Goal: Task Accomplishment & Management: Complete application form

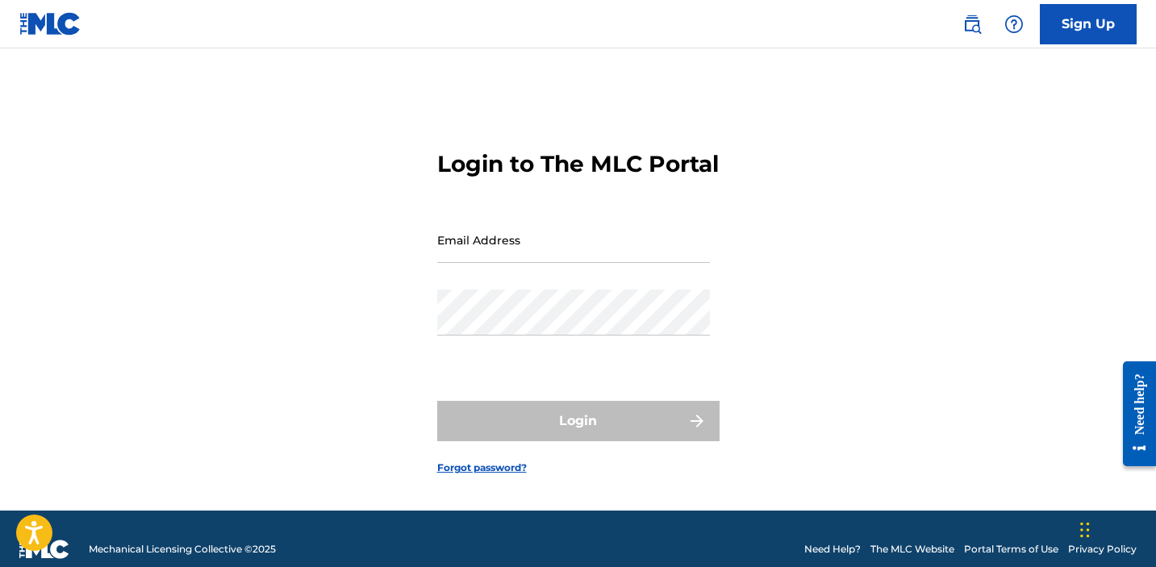
click at [510, 263] on input "Email Address" at bounding box center [573, 240] width 273 height 46
click at [539, 263] on input "MikeKalombo@gmail.com" at bounding box center [573, 240] width 273 height 46
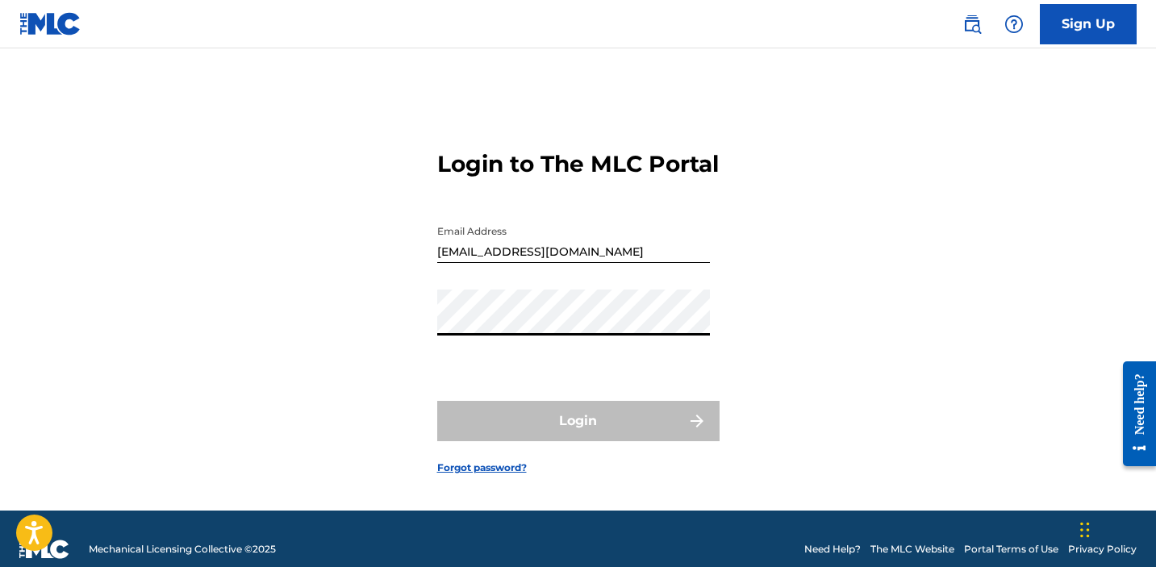
type input "[EMAIL_ADDRESS][DOMAIN_NAME]"
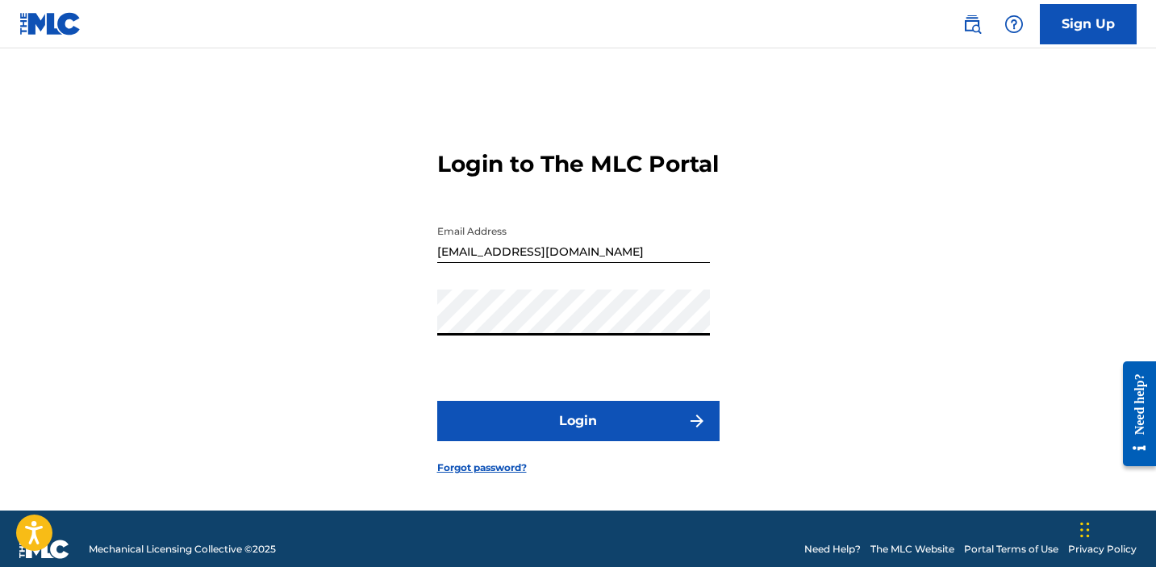
click at [587, 436] on button "Login" at bounding box center [578, 421] width 282 height 40
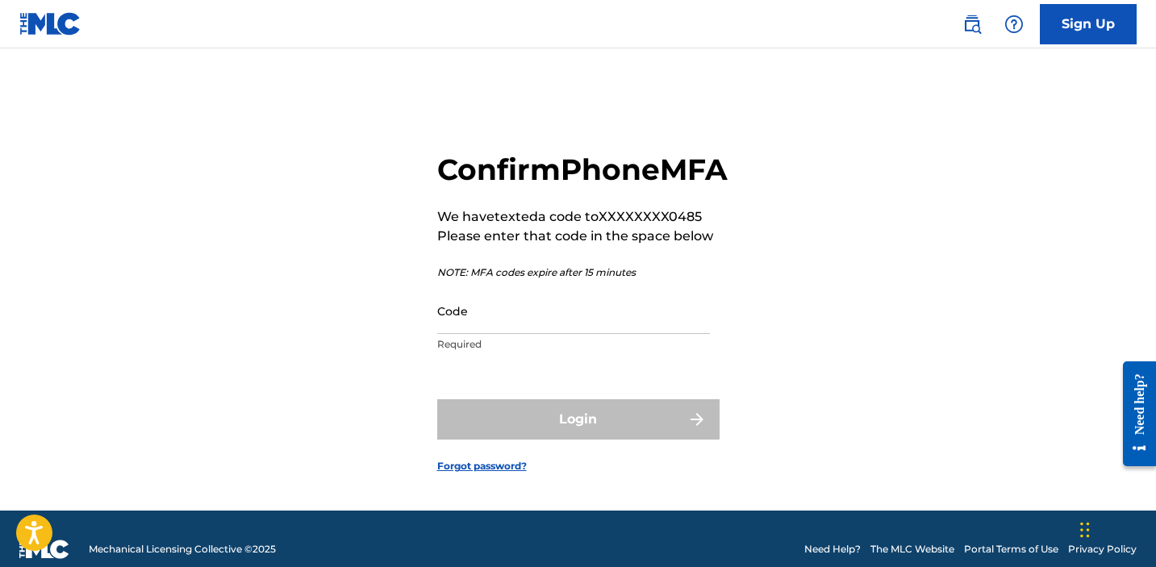
click at [506, 334] on input "Code" at bounding box center [573, 311] width 273 height 46
paste input "242502"
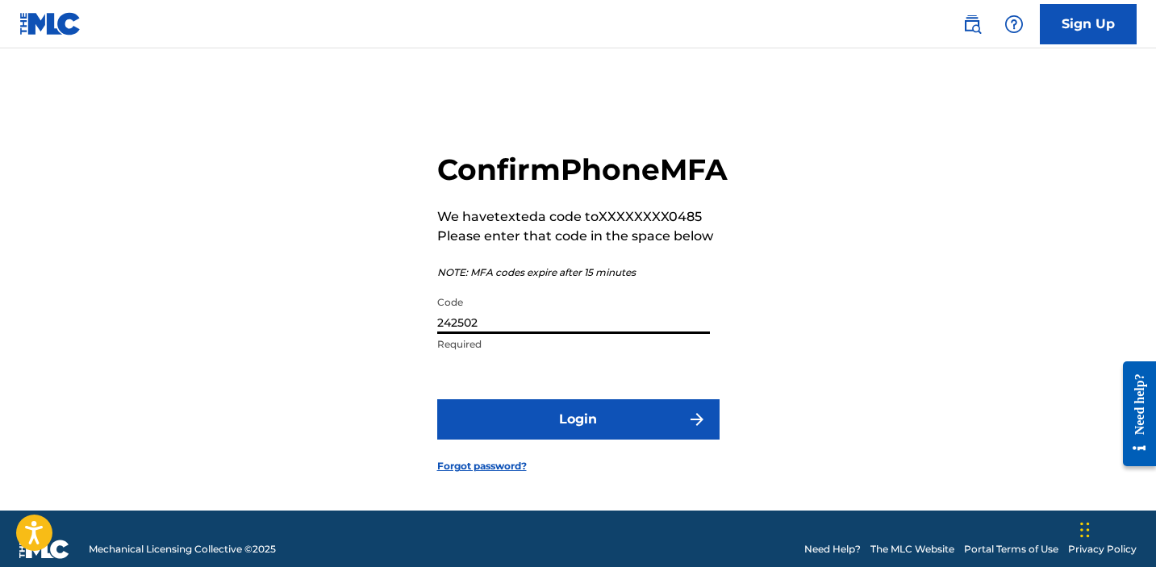
type input "242502"
click at [560, 434] on button "Login" at bounding box center [578, 419] width 282 height 40
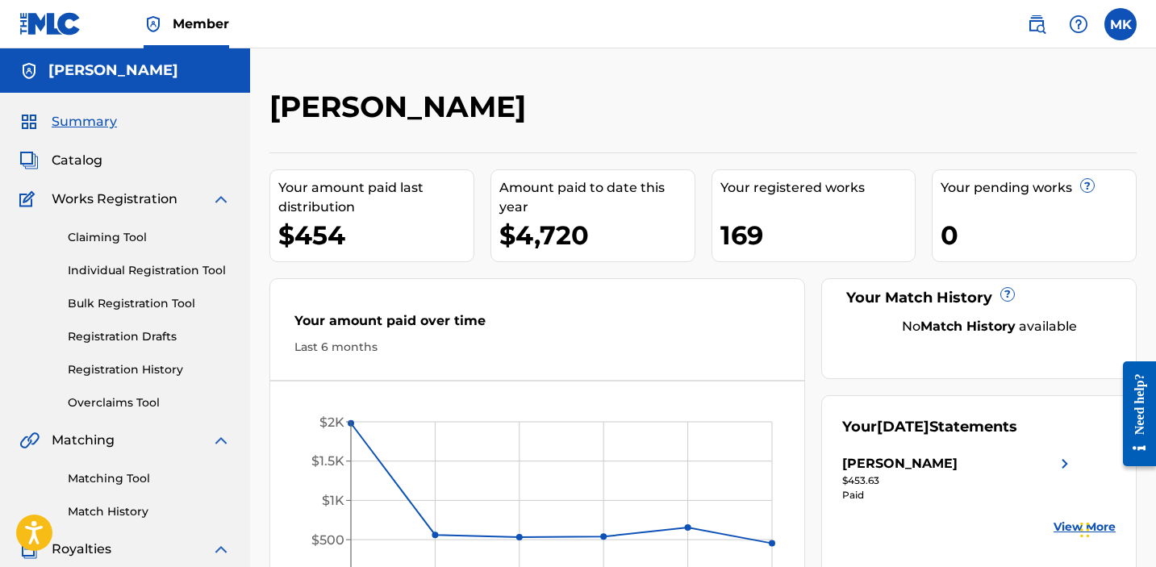
click at [130, 238] on link "Claiming Tool" at bounding box center [149, 237] width 163 height 17
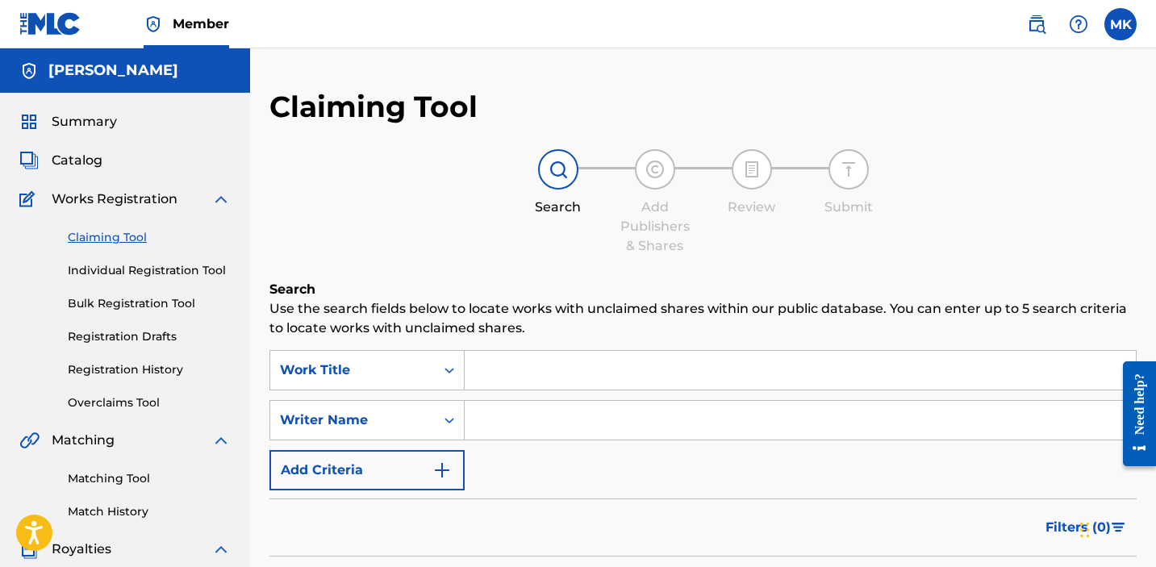
click at [494, 365] on input "Search Form" at bounding box center [800, 370] width 671 height 39
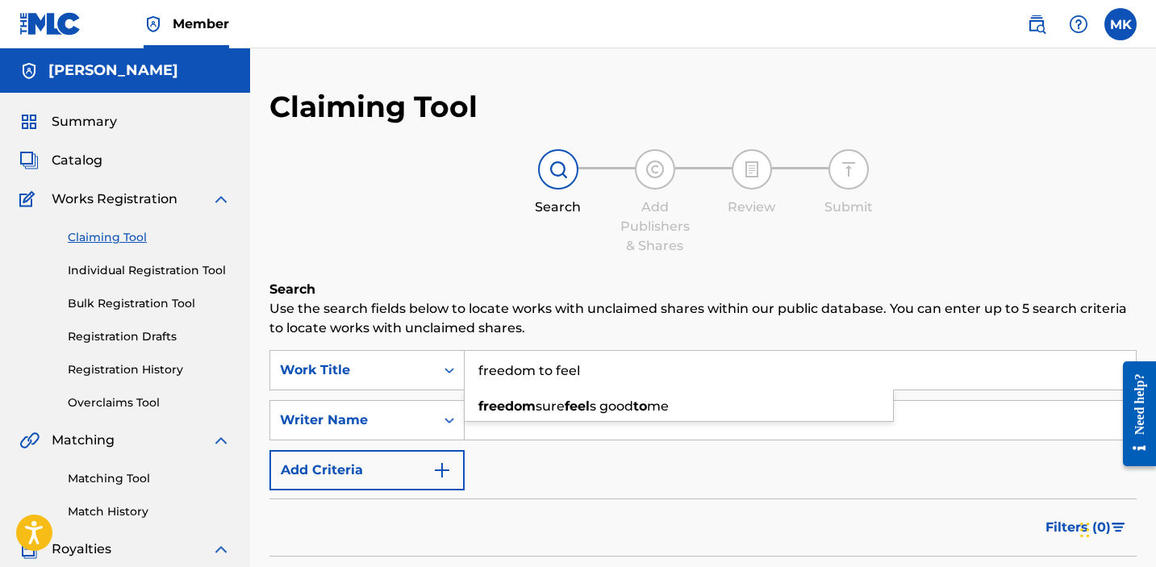
type input "freedom to feel"
click at [479, 432] on input "Search Form" at bounding box center [800, 420] width 671 height 39
type input "[PERSON_NAME] [PERSON_NAME]"
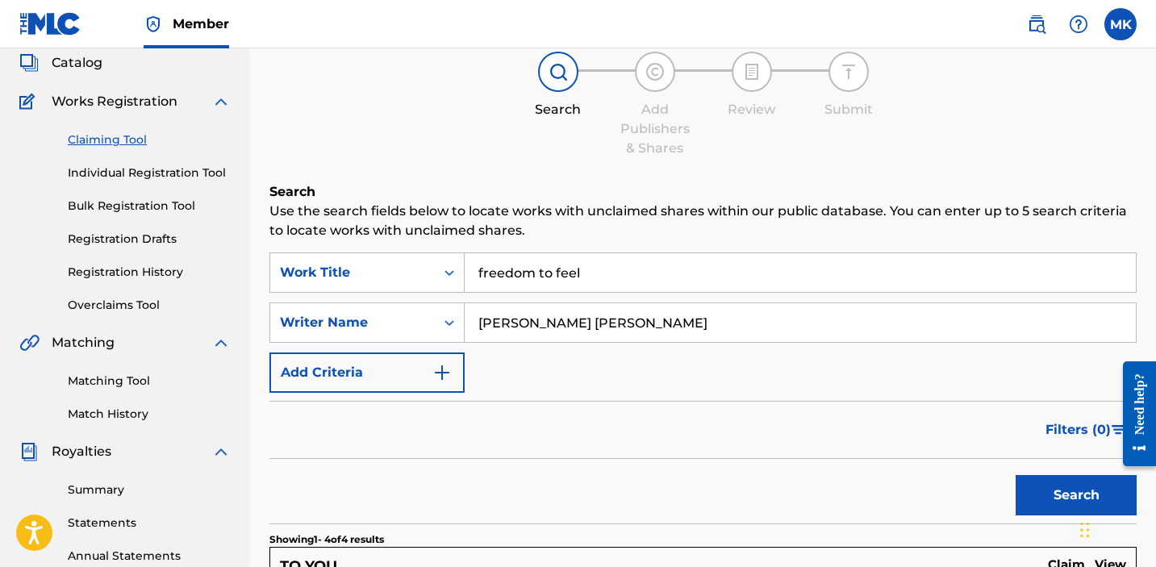
scroll to position [32, 0]
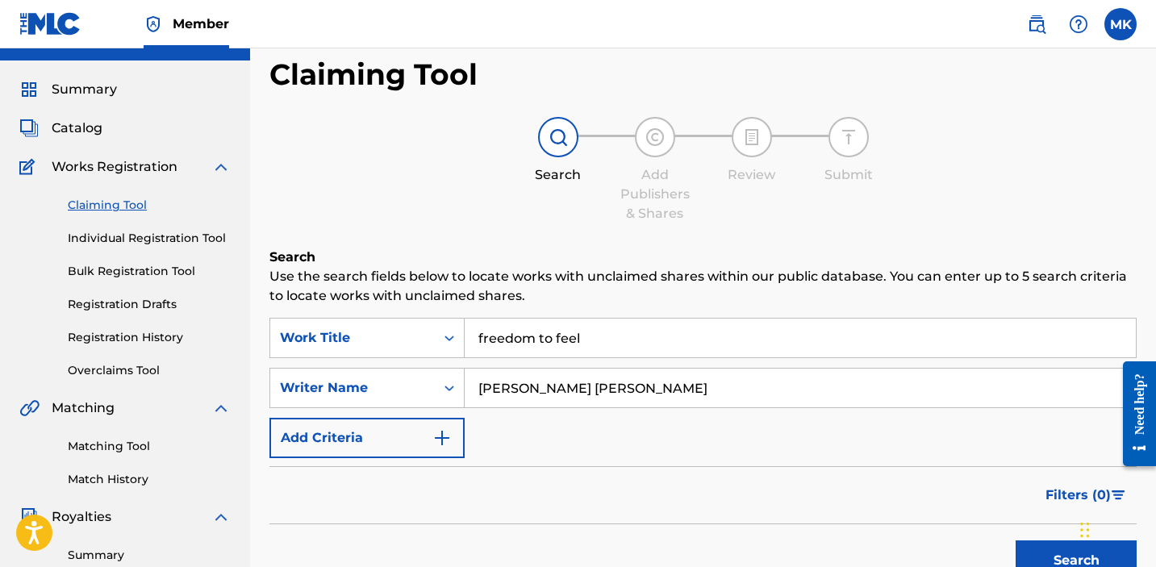
click at [122, 234] on link "Individual Registration Tool" at bounding box center [149, 238] width 163 height 17
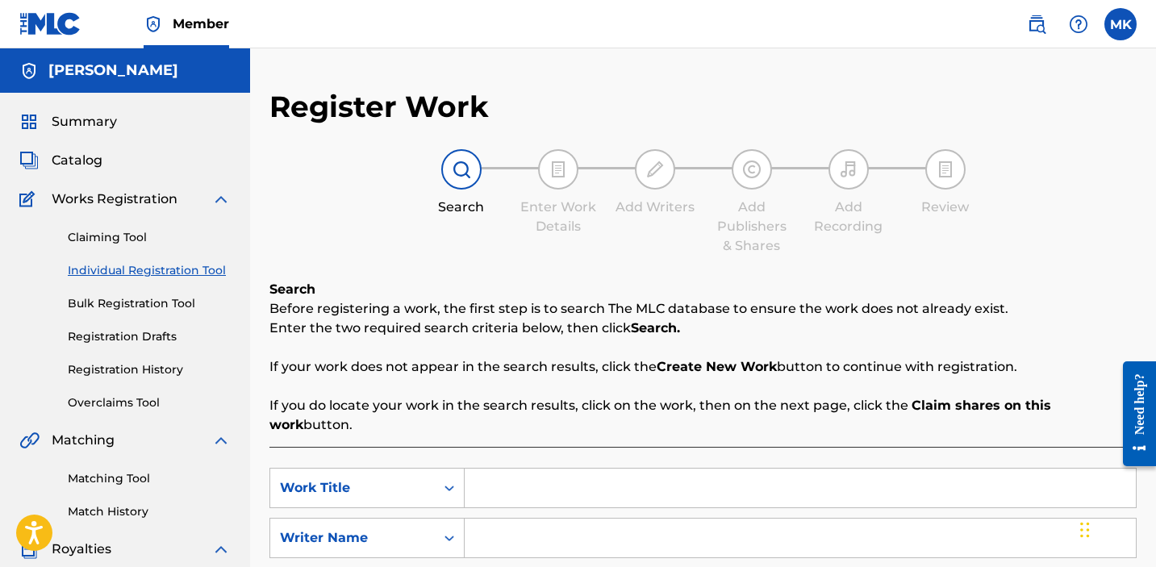
click at [543, 469] on input "Search Form" at bounding box center [800, 488] width 671 height 39
type input "freedom to feel"
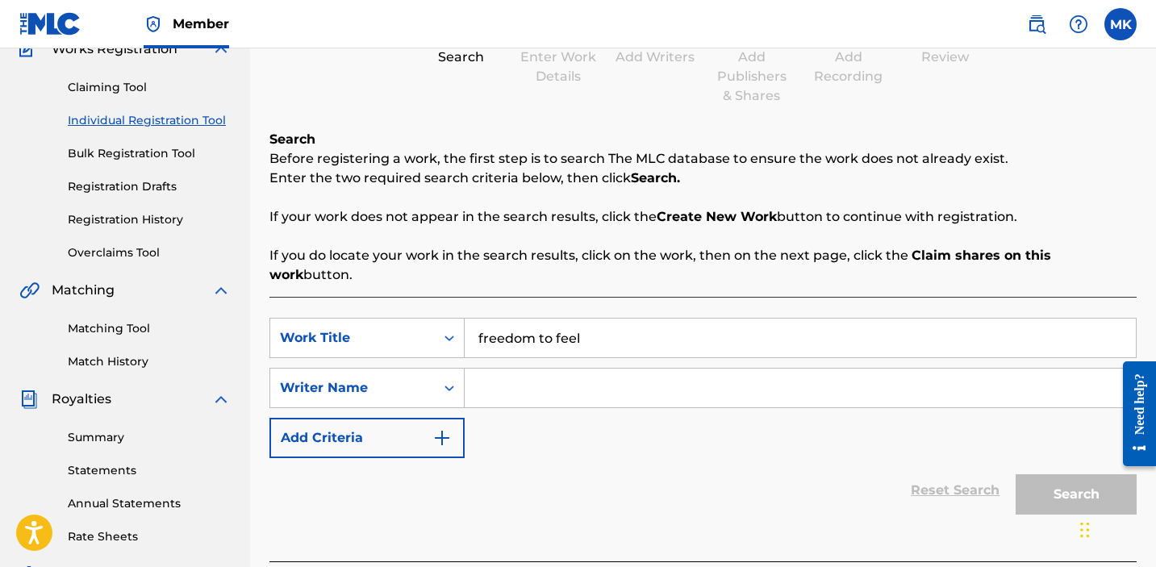
scroll to position [66, 0]
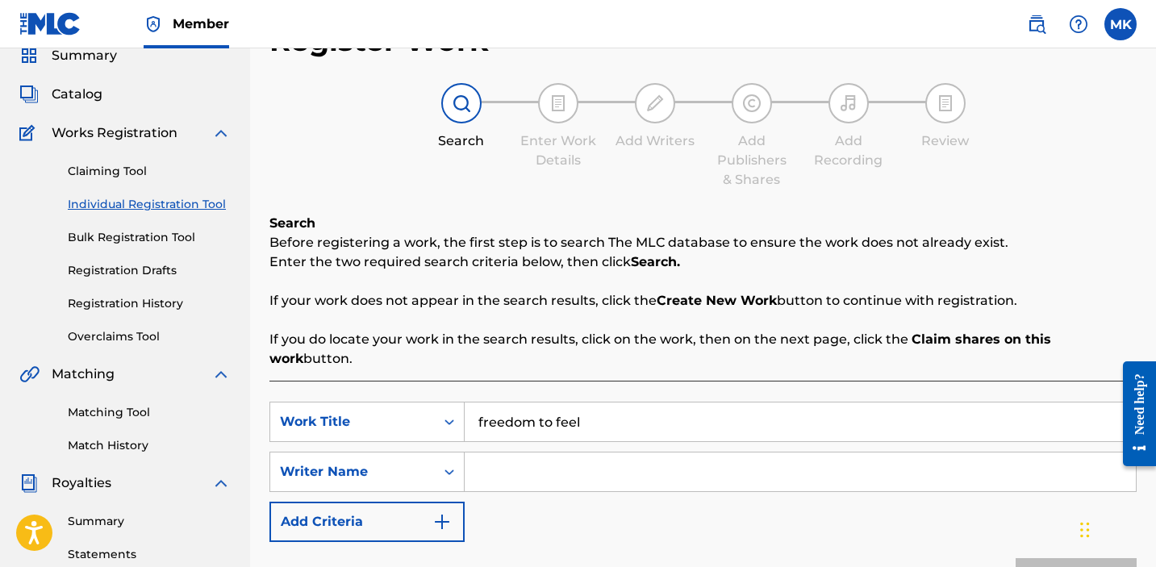
click at [541, 461] on input "Search Form" at bounding box center [800, 472] width 671 height 39
click at [1016, 558] on button "Search" at bounding box center [1076, 578] width 121 height 40
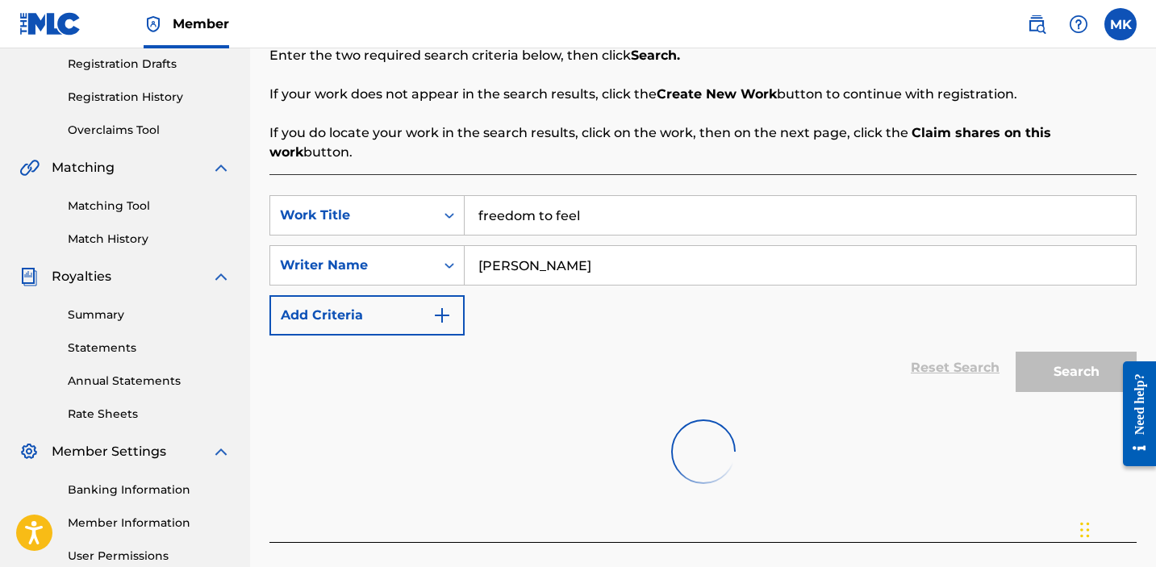
scroll to position [350, 0]
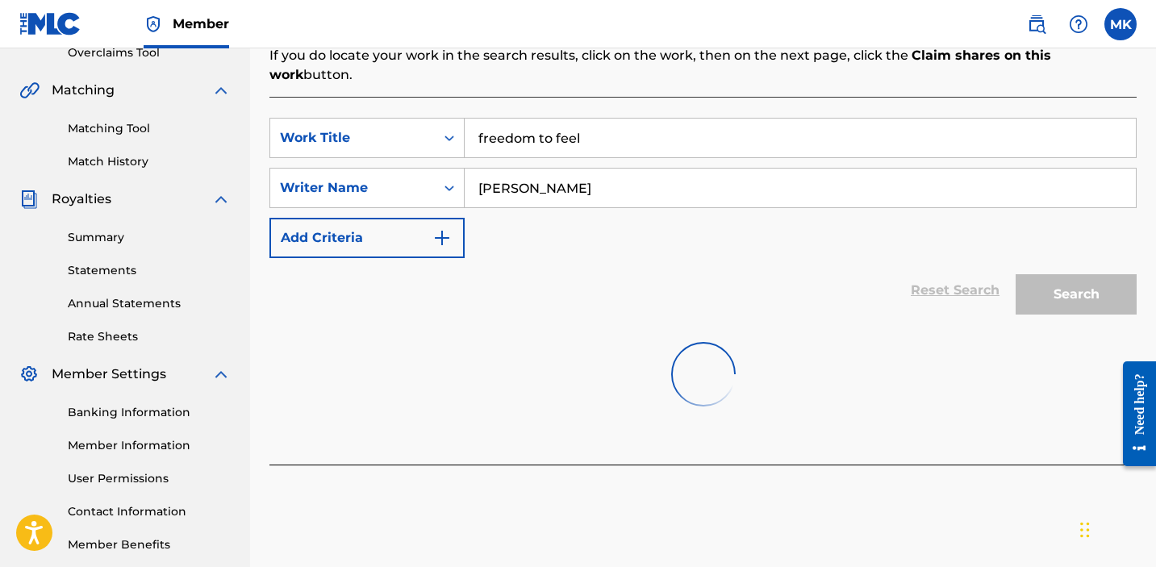
click at [614, 173] on input "[PERSON_NAME]" at bounding box center [800, 188] width 671 height 39
type input "[PERSON_NAME] [PERSON_NAME]"
click at [639, 119] on input "freedom to feel" at bounding box center [800, 138] width 671 height 39
click at [598, 193] on div "SearchWithCriteria77f01fd2-2903-400e-9853-5c711e480c3e Work Title freedom to fe…" at bounding box center [702, 188] width 867 height 140
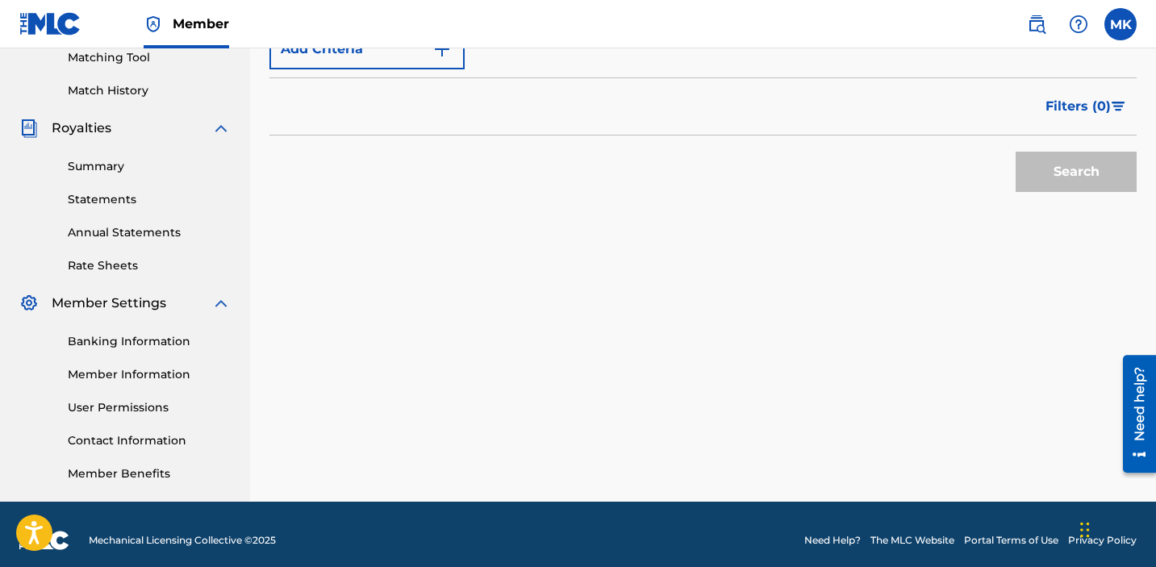
scroll to position [32, 0]
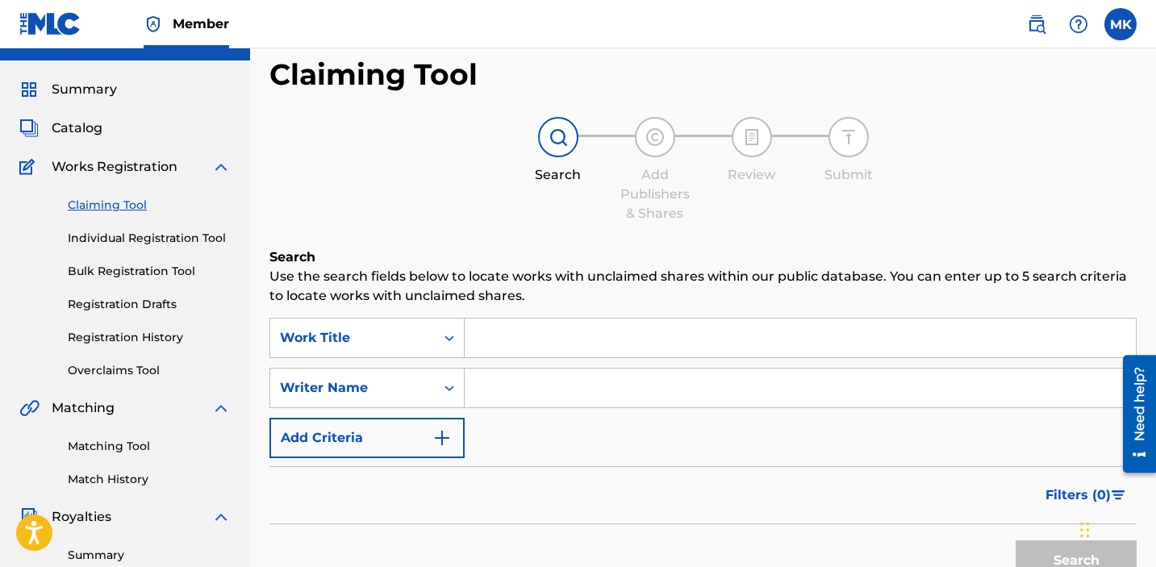
click at [514, 386] on input "Search Form" at bounding box center [800, 388] width 671 height 39
type input "[PERSON_NAME] [PERSON_NAME]"
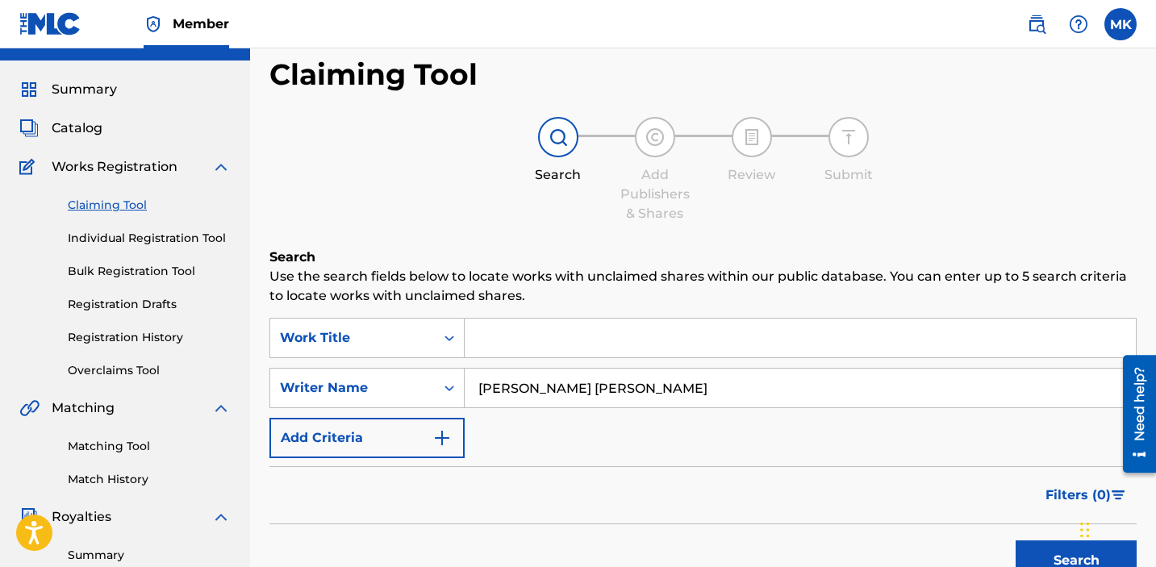
click at [1041, 548] on button "Search" at bounding box center [1076, 561] width 121 height 40
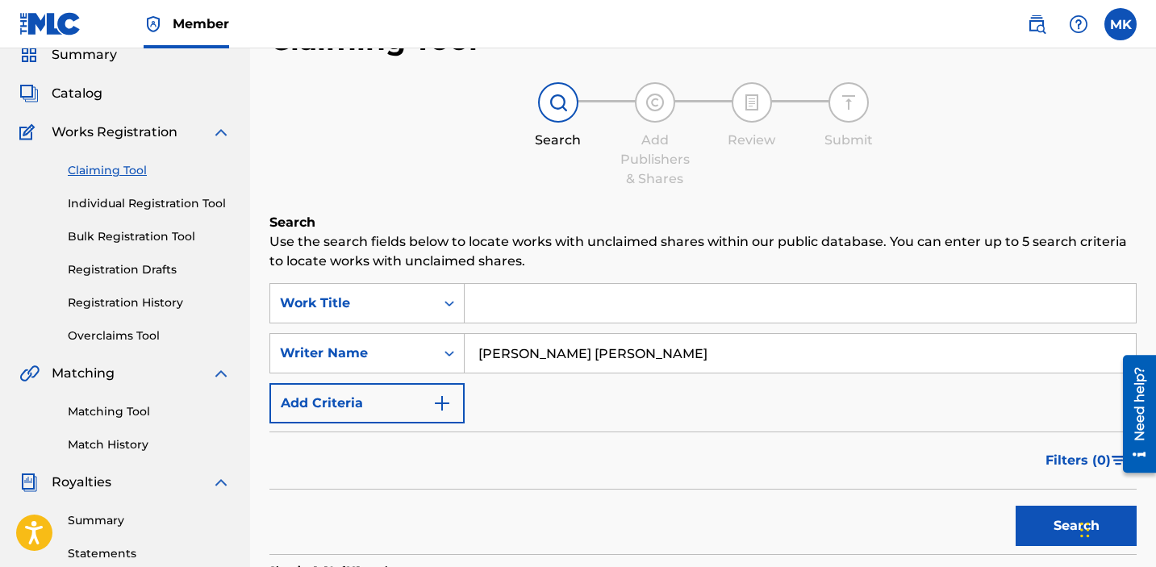
scroll to position [51, 0]
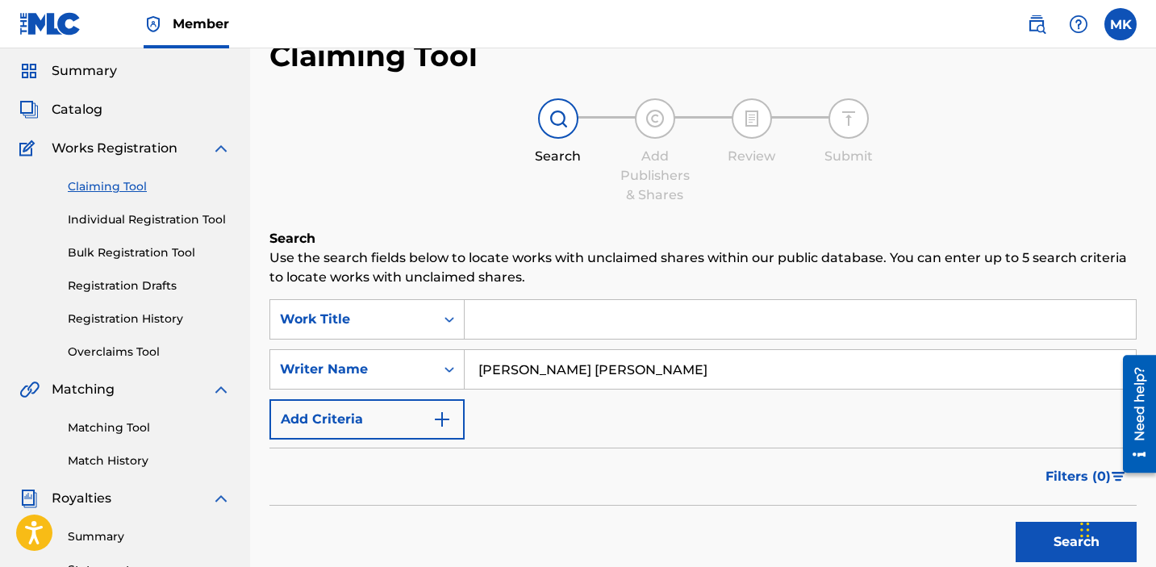
click at [184, 221] on link "Individual Registration Tool" at bounding box center [149, 219] width 163 height 17
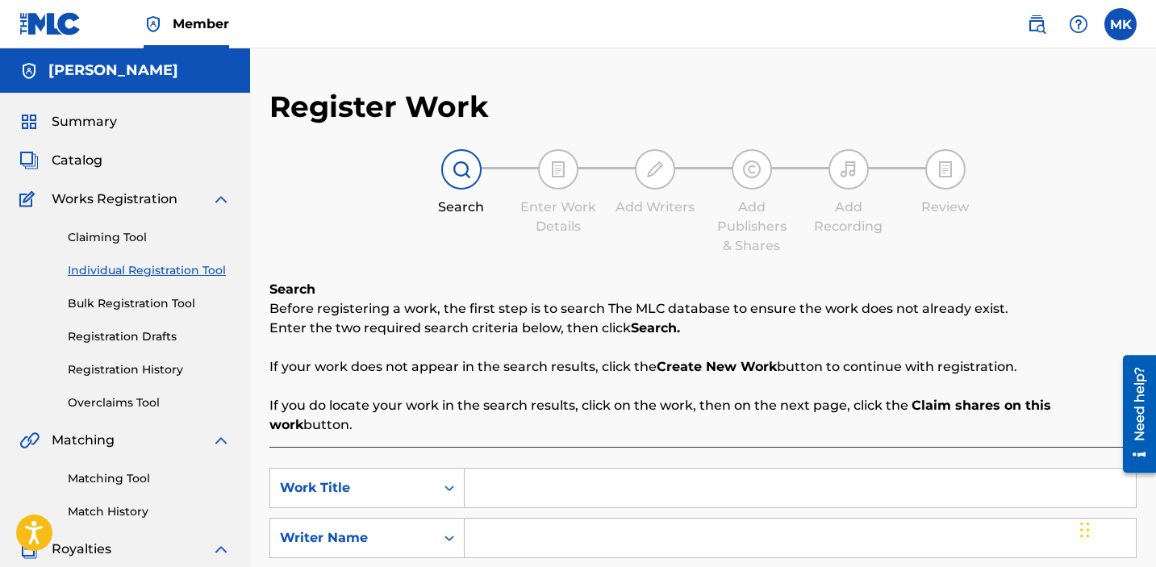
click at [513, 525] on input "Search Form" at bounding box center [800, 538] width 671 height 39
type input "[PERSON_NAME] [PERSON_NAME]"
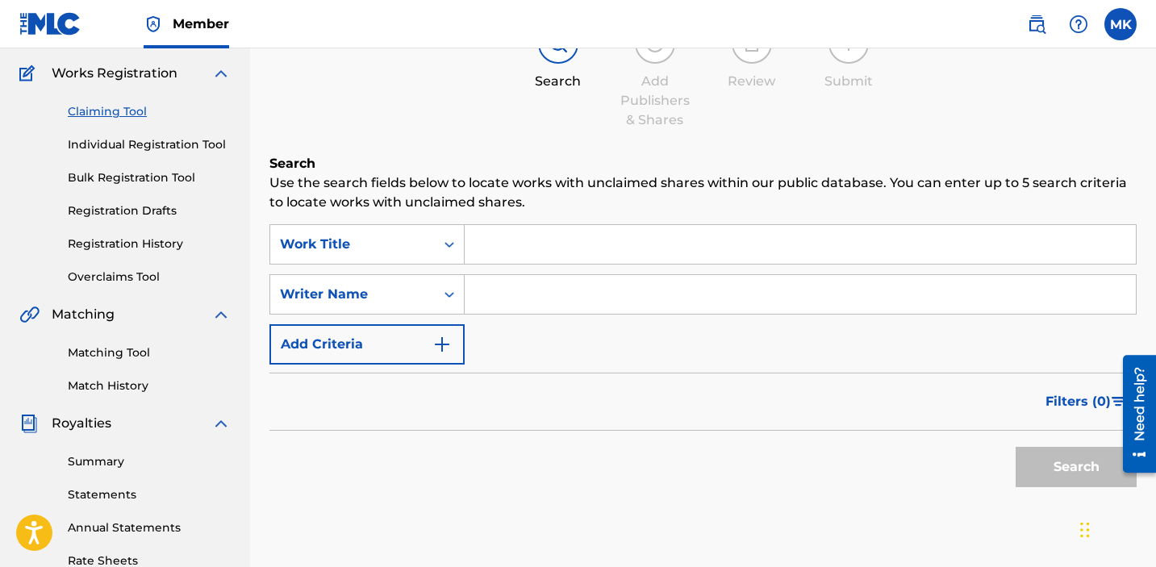
scroll to position [116, 0]
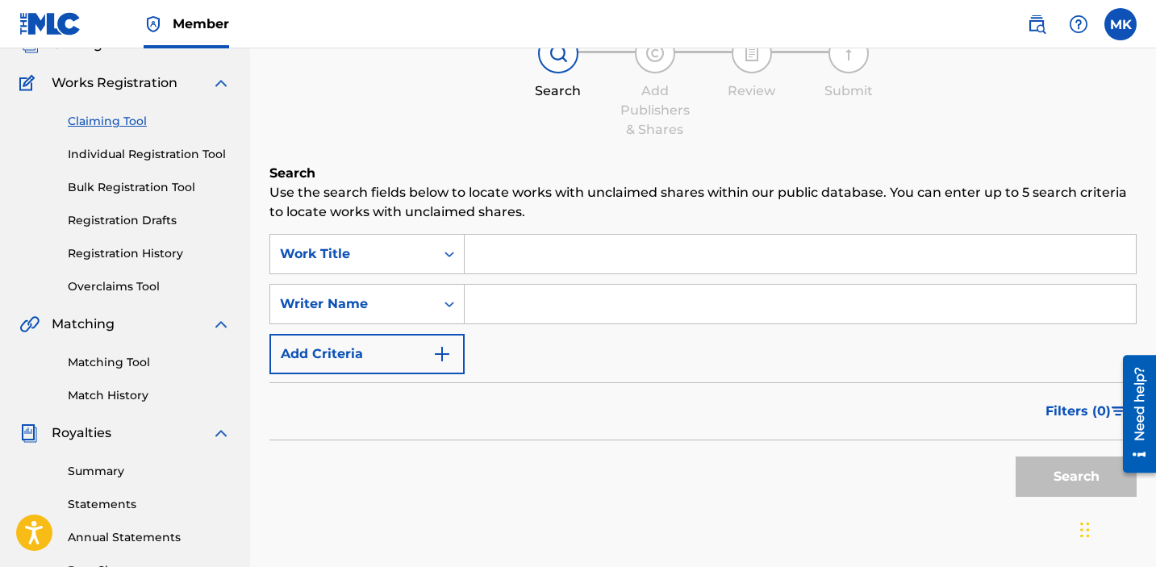
click at [506, 295] on input "Search Form" at bounding box center [800, 304] width 671 height 39
type input "[PERSON_NAME] [PERSON_NAME]"
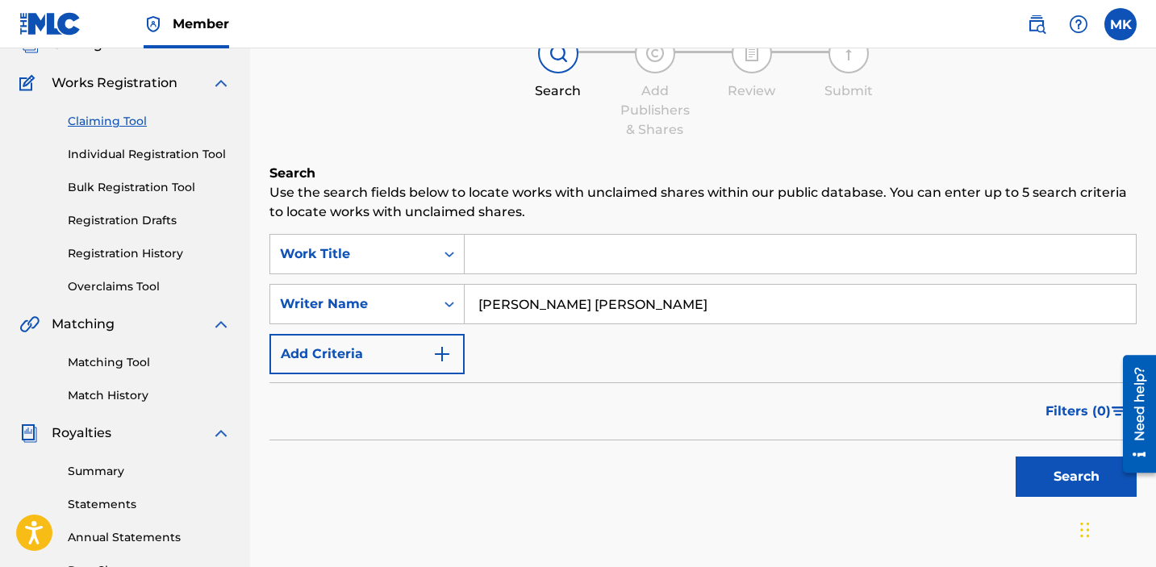
click at [505, 259] on input "Search Form" at bounding box center [800, 254] width 671 height 39
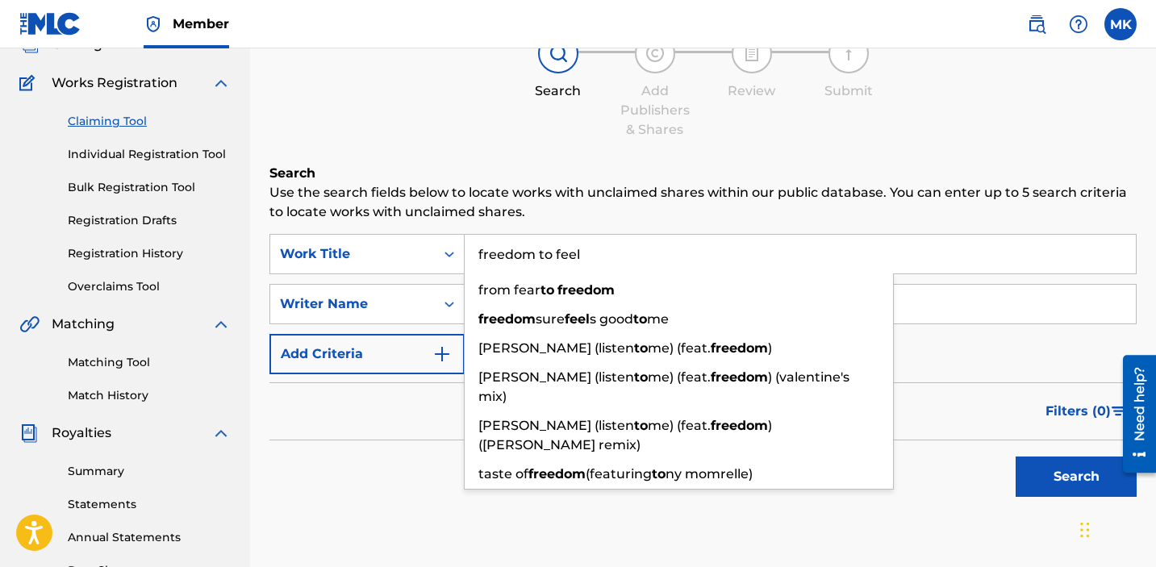
type input "freedom to feel"
click at [1016, 457] on button "Search" at bounding box center [1076, 477] width 121 height 40
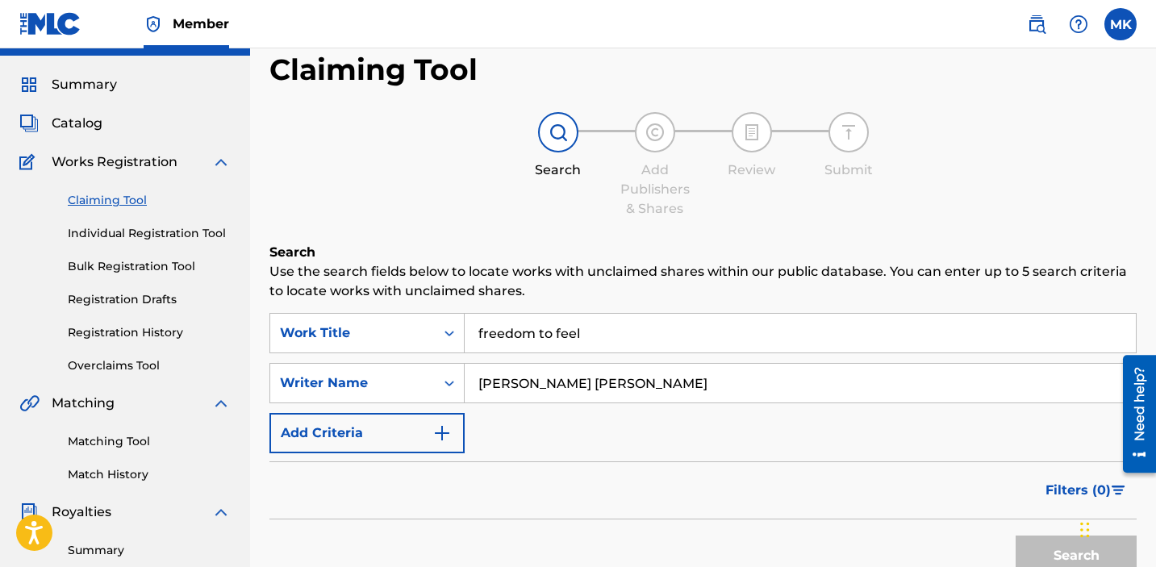
scroll to position [41, 0]
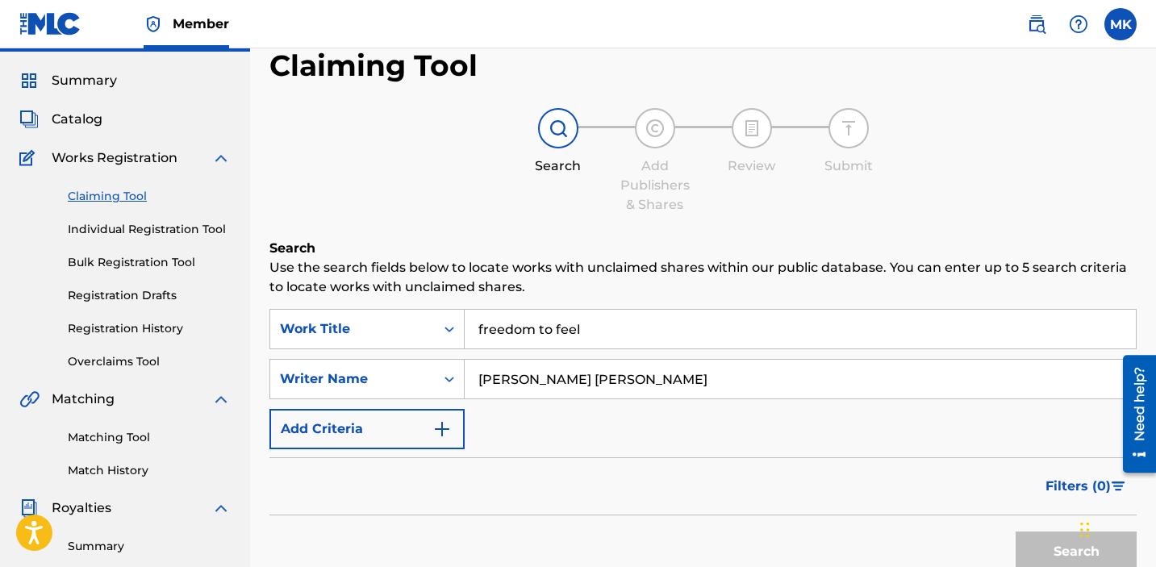
click at [166, 228] on link "Individual Registration Tool" at bounding box center [149, 229] width 163 height 17
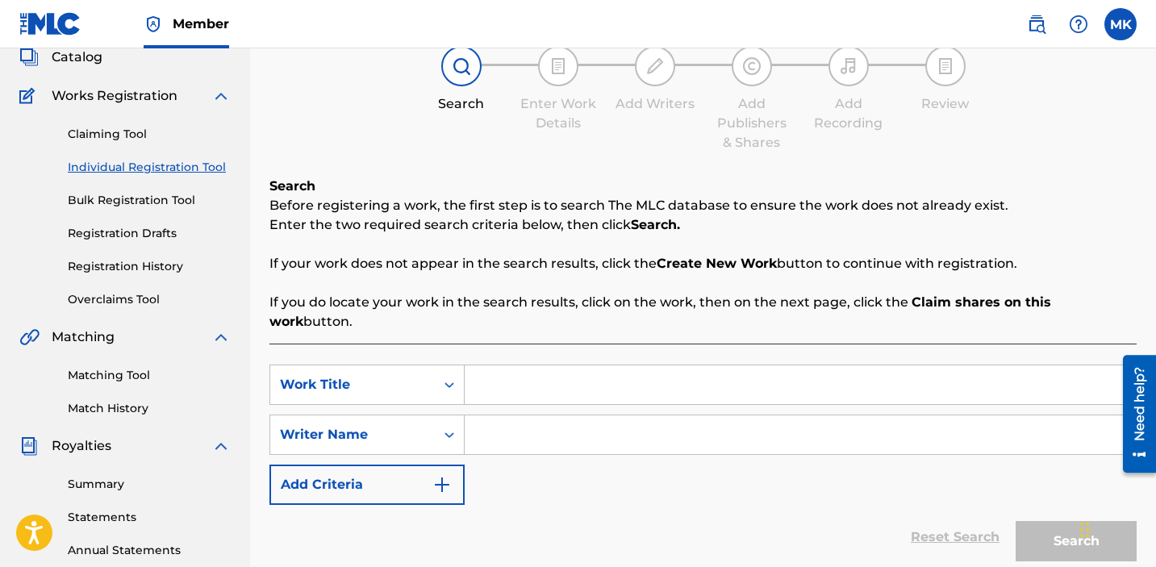
scroll to position [290, 0]
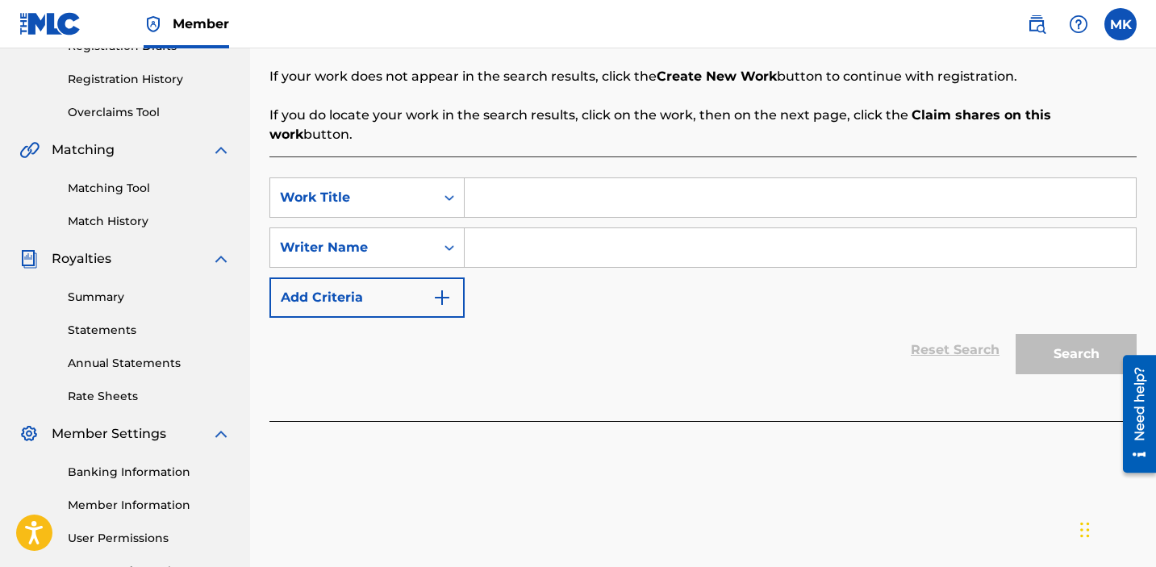
click at [514, 228] on input "Search Form" at bounding box center [800, 247] width 671 height 39
type input "[PERSON_NAME] [PERSON_NAME]"
click at [604, 189] on input "Search Form" at bounding box center [800, 197] width 671 height 39
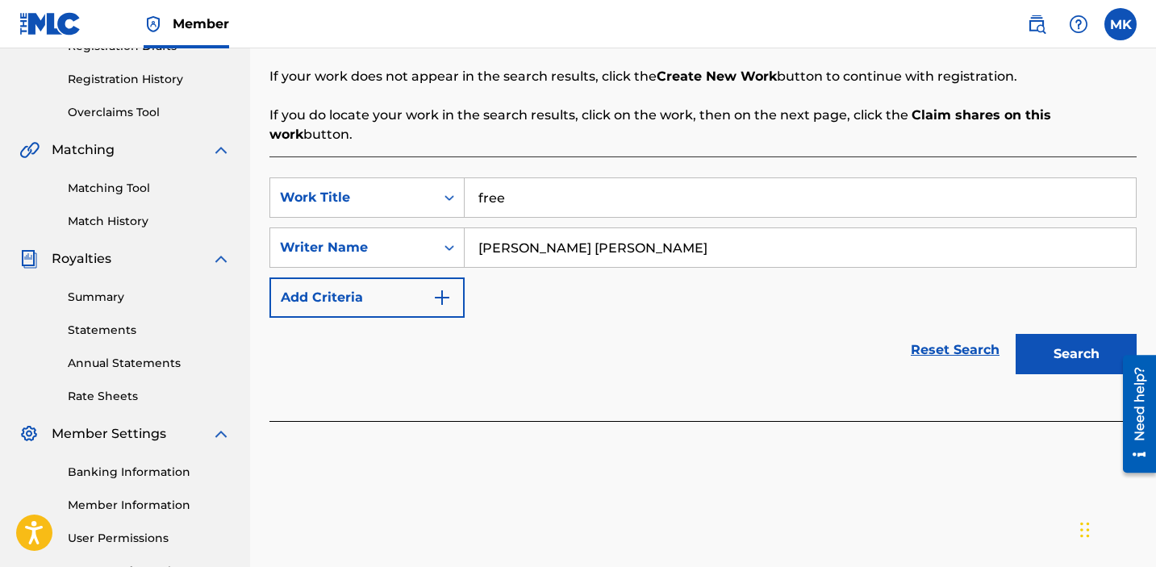
type input "free"
click at [1062, 341] on button "Search" at bounding box center [1076, 354] width 121 height 40
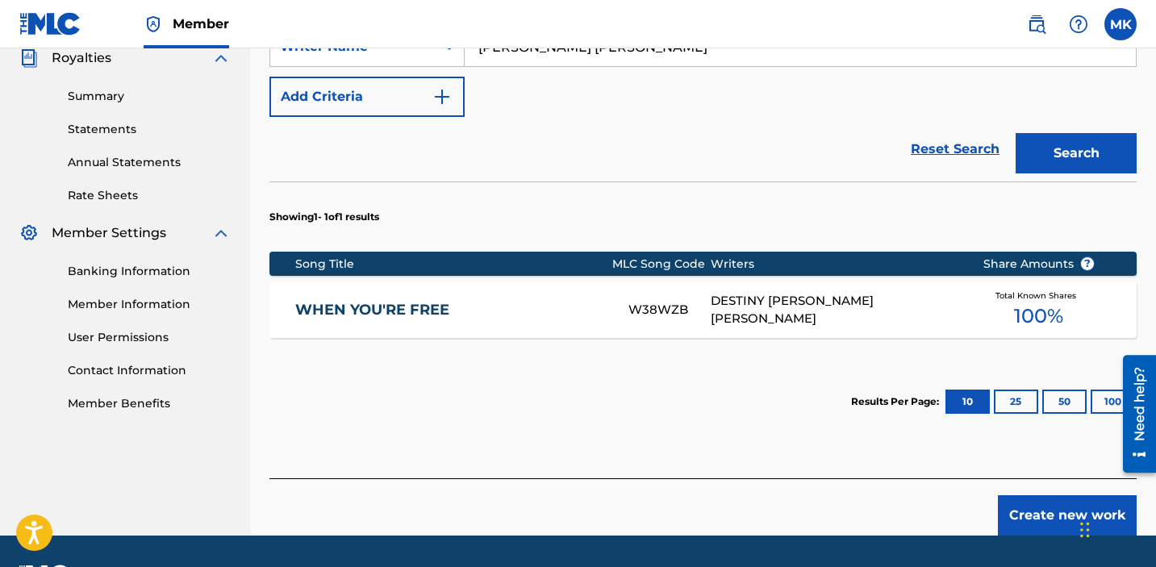
scroll to position [518, 0]
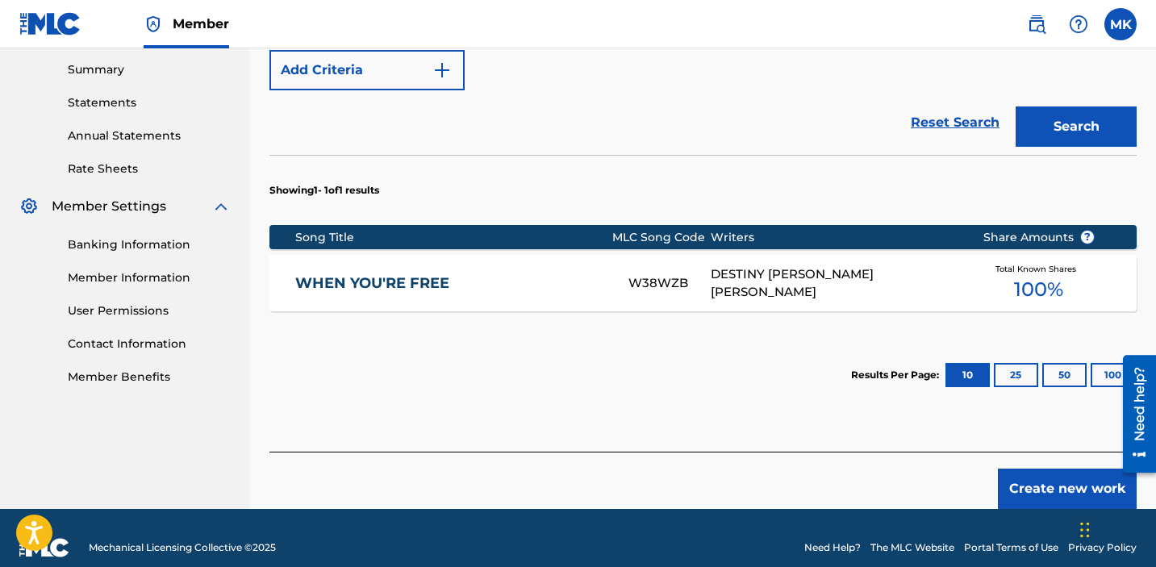
click at [1069, 470] on button "Create new work" at bounding box center [1067, 489] width 139 height 40
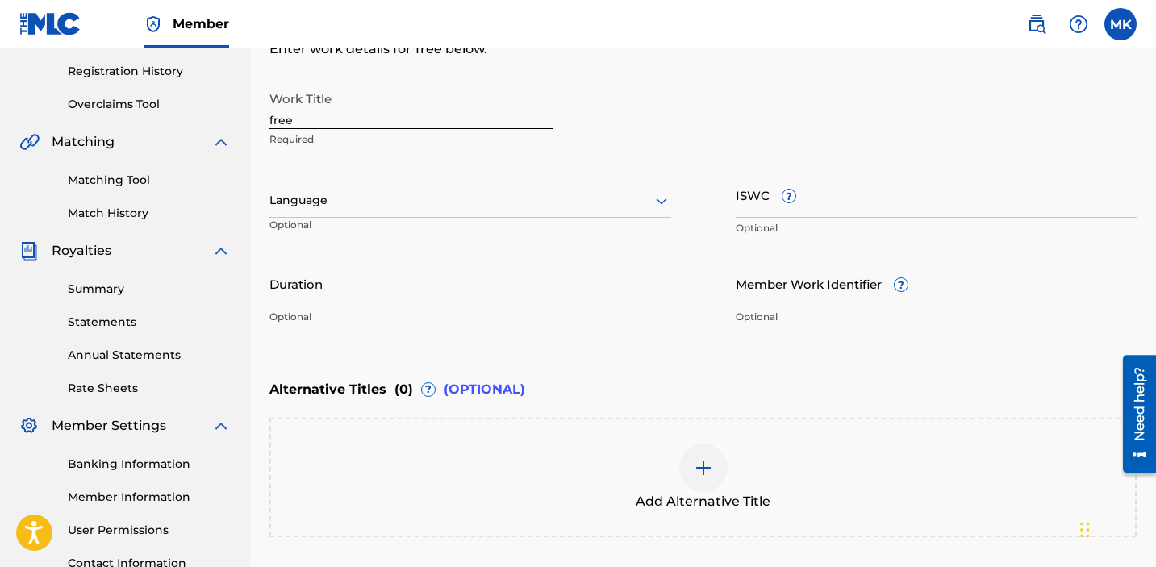
scroll to position [101, 0]
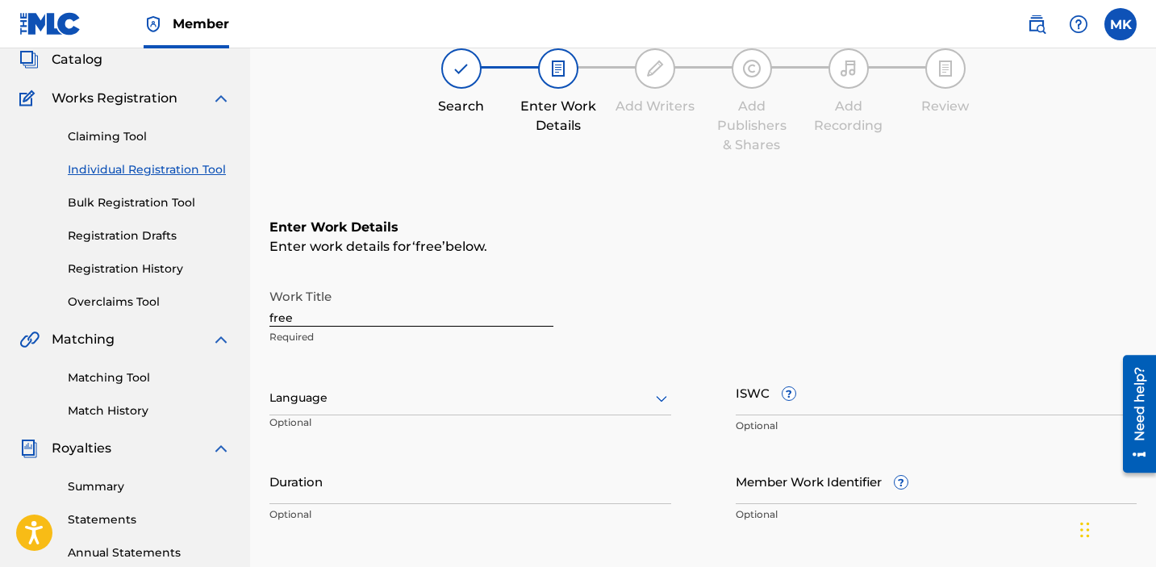
click at [458, 319] on input "free" at bounding box center [411, 304] width 284 height 46
type input "f"
type input "Freedom to Feel"
click at [445, 410] on div "Language" at bounding box center [470, 399] width 402 height 34
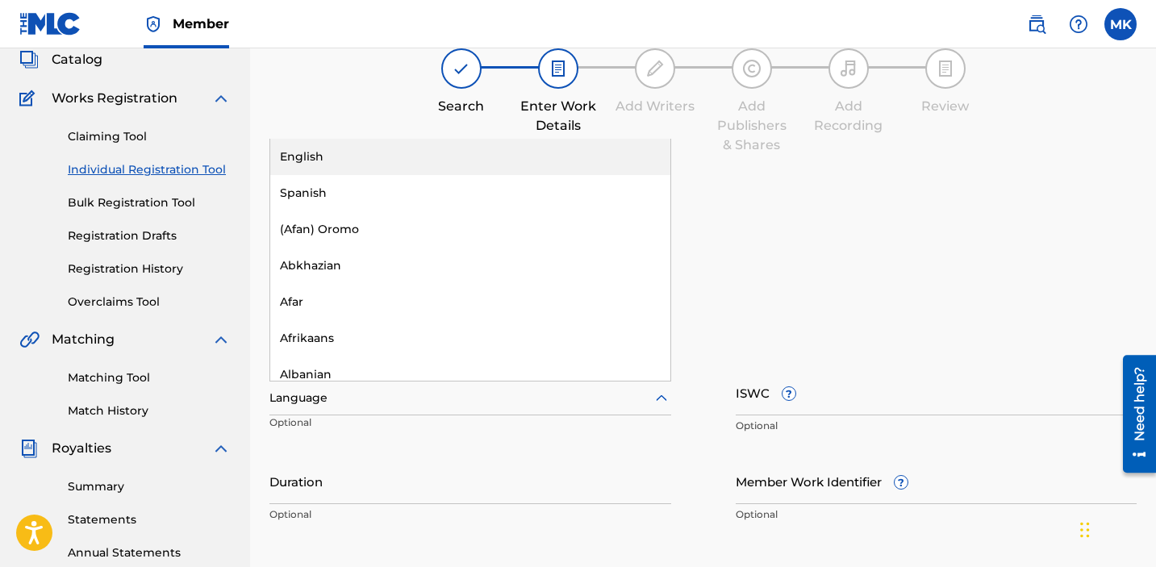
click at [327, 163] on div "English" at bounding box center [470, 157] width 400 height 36
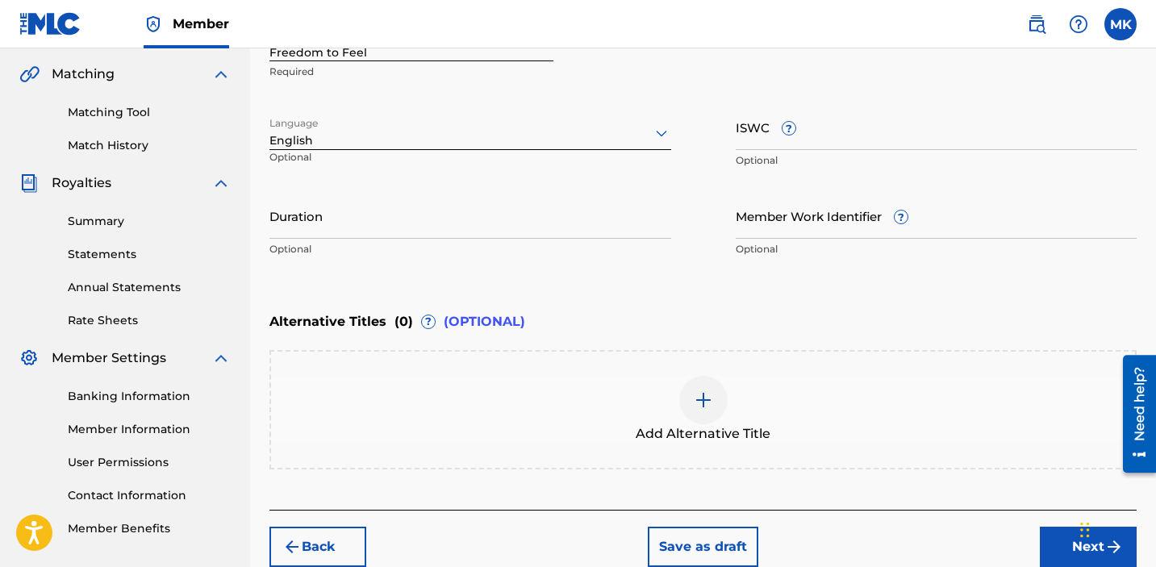
scroll to position [443, 0]
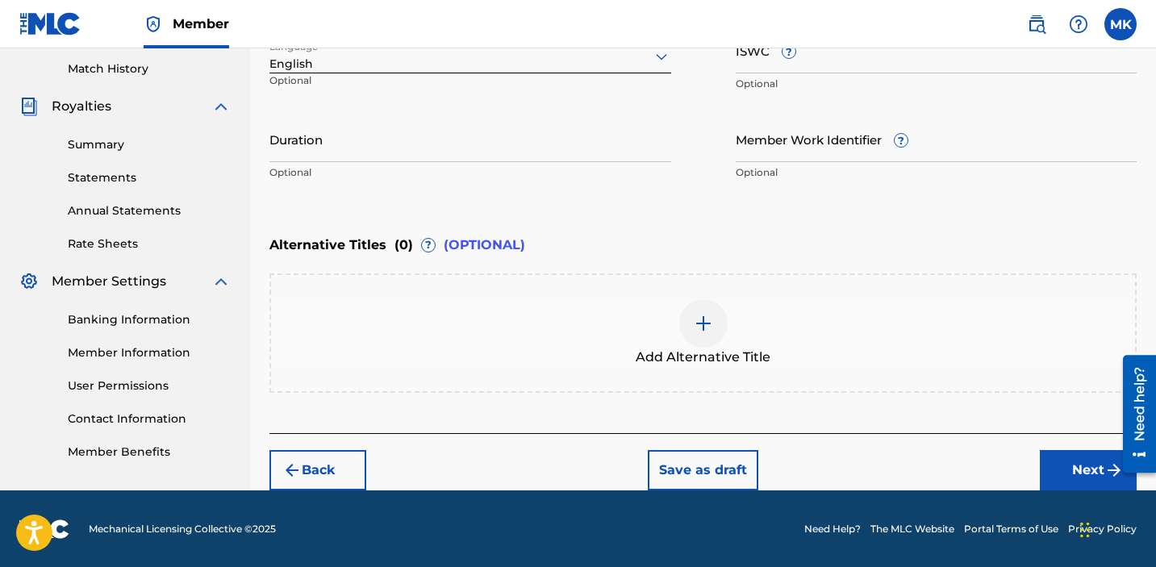
click at [721, 294] on div "Add Alternative Title" at bounding box center [702, 333] width 867 height 119
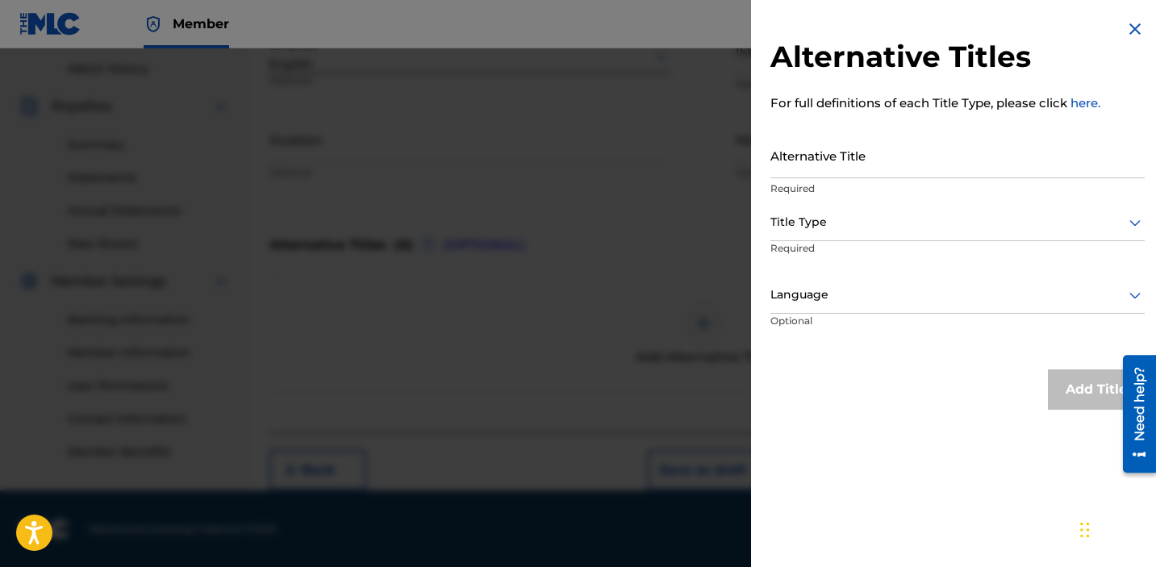
click at [543, 320] on div at bounding box center [578, 331] width 1156 height 567
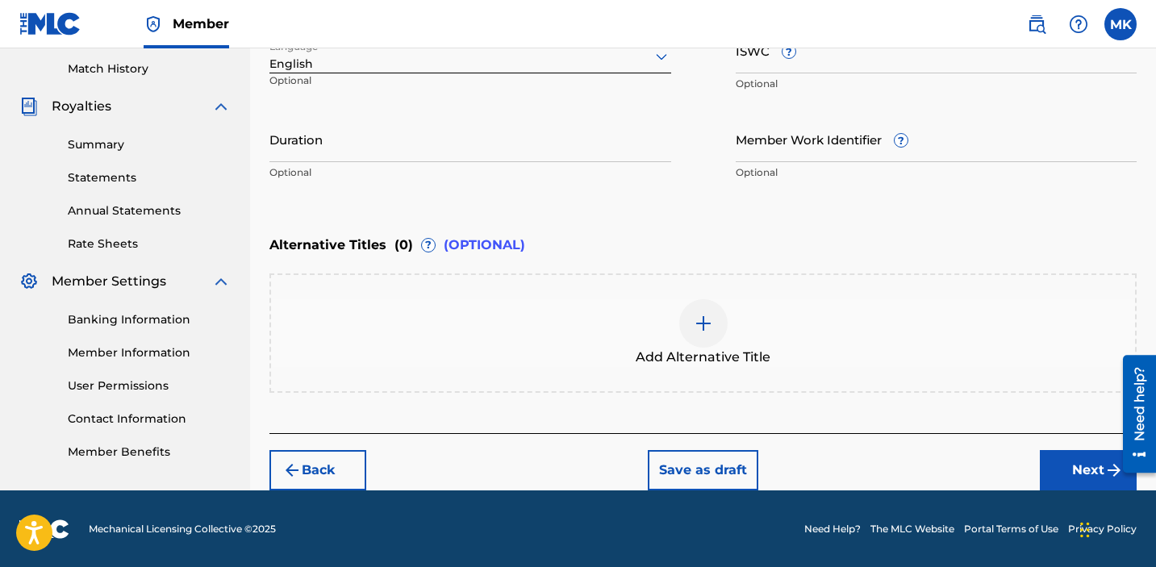
click at [1075, 474] on button "Next" at bounding box center [1088, 470] width 97 height 40
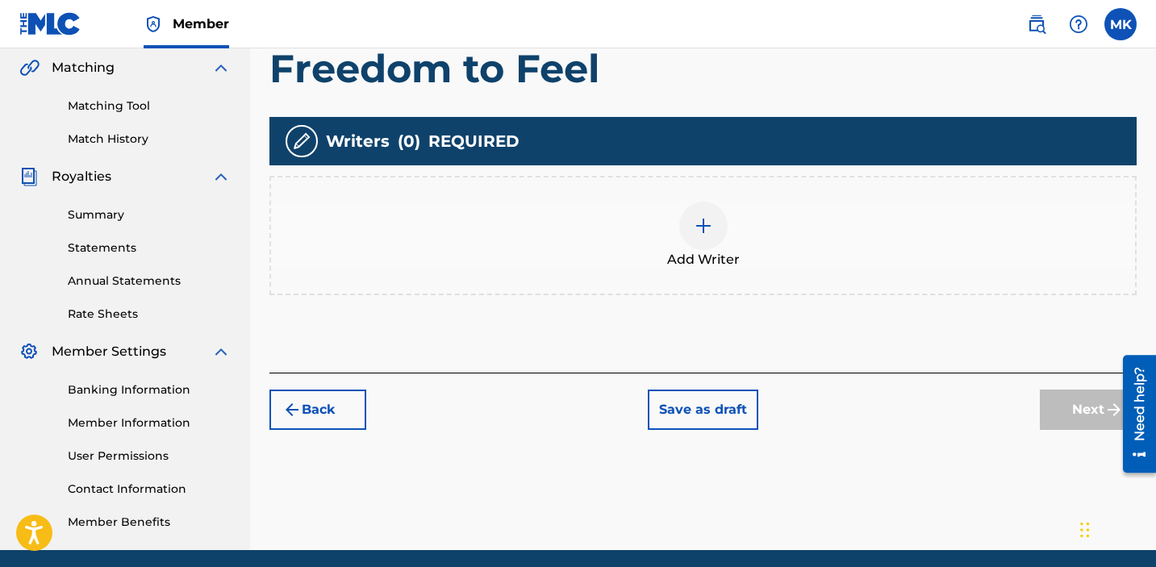
scroll to position [405, 0]
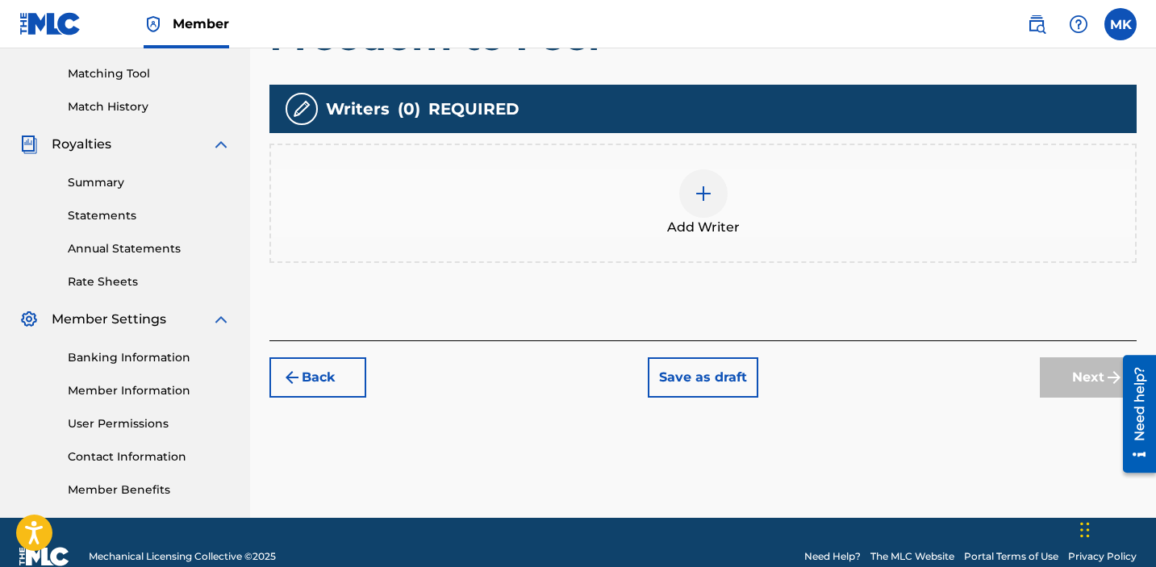
click at [699, 198] on img at bounding box center [703, 193] width 19 height 19
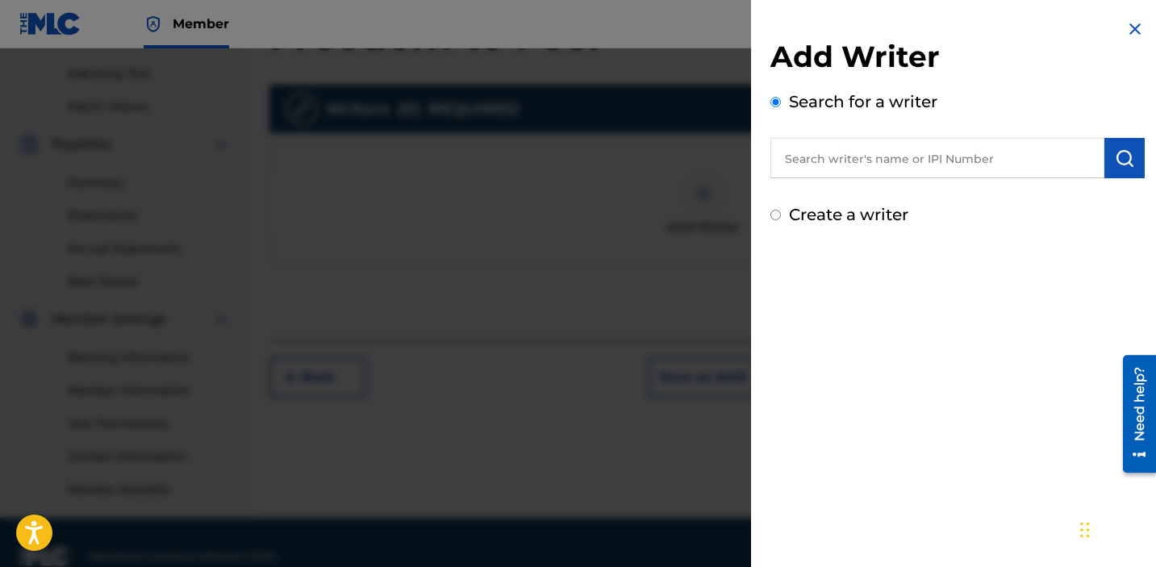
click at [901, 161] on input "text" at bounding box center [937, 158] width 334 height 40
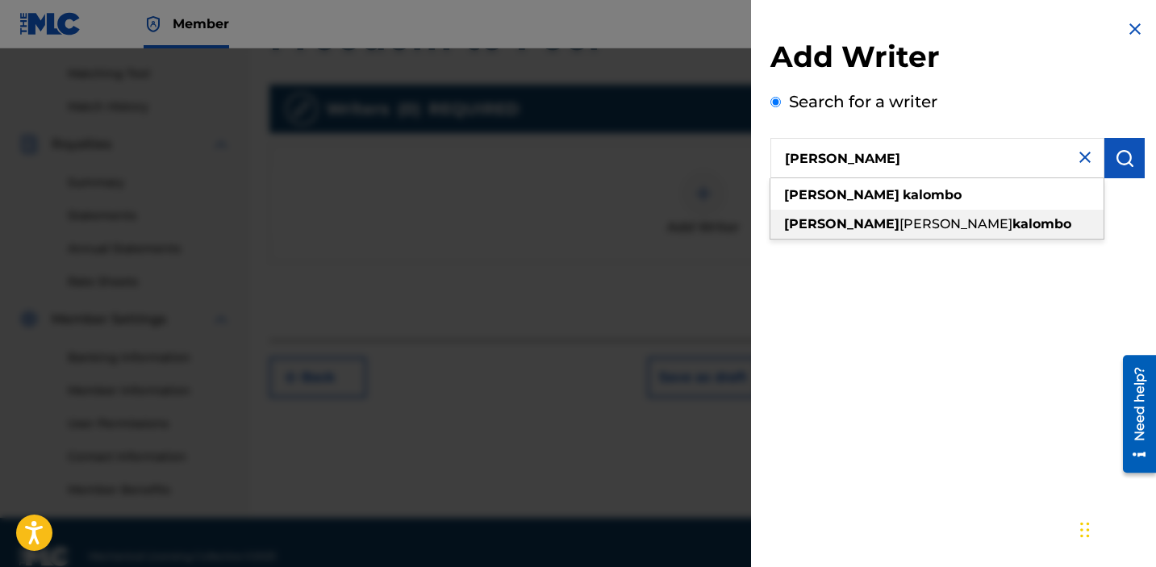
click at [900, 219] on span "[PERSON_NAME]" at bounding box center [956, 223] width 113 height 15
type input "[PERSON_NAME] [PERSON_NAME]"
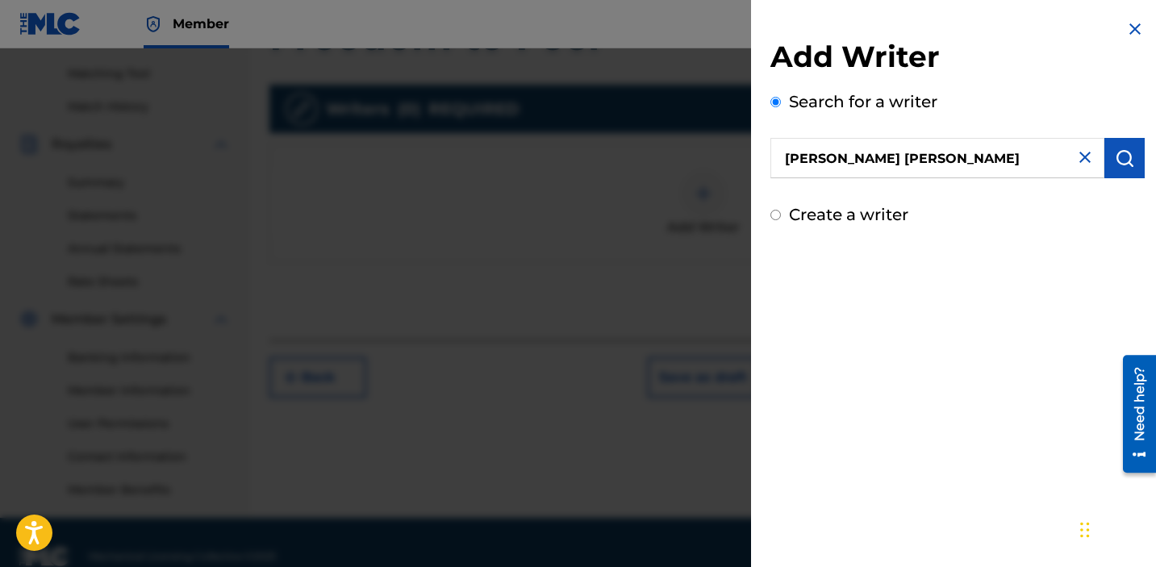
click at [1130, 171] on button "submit" at bounding box center [1125, 158] width 40 height 40
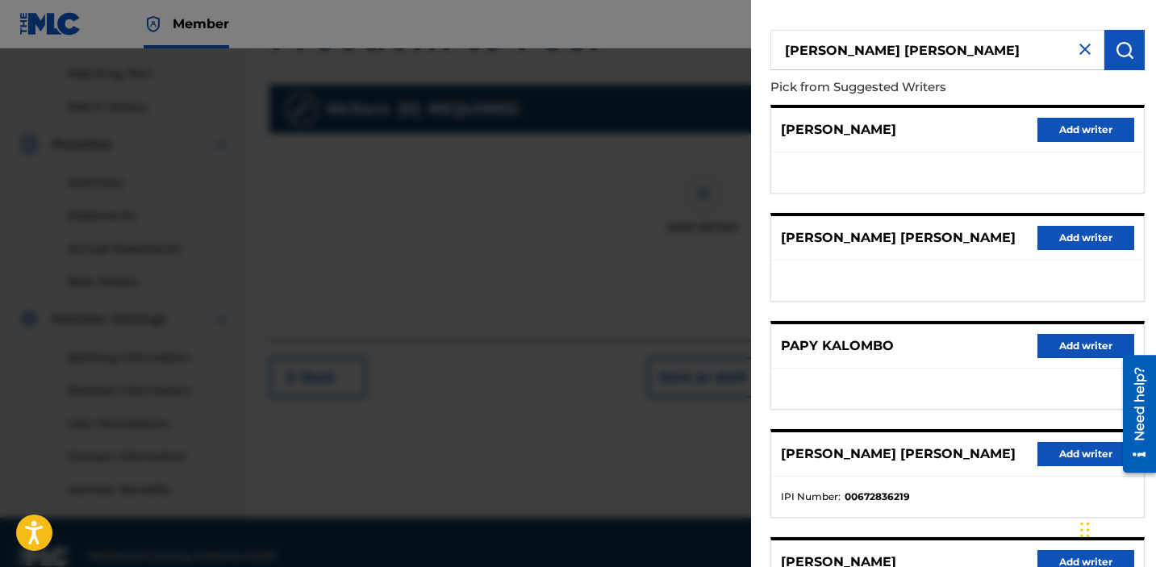
scroll to position [111, 0]
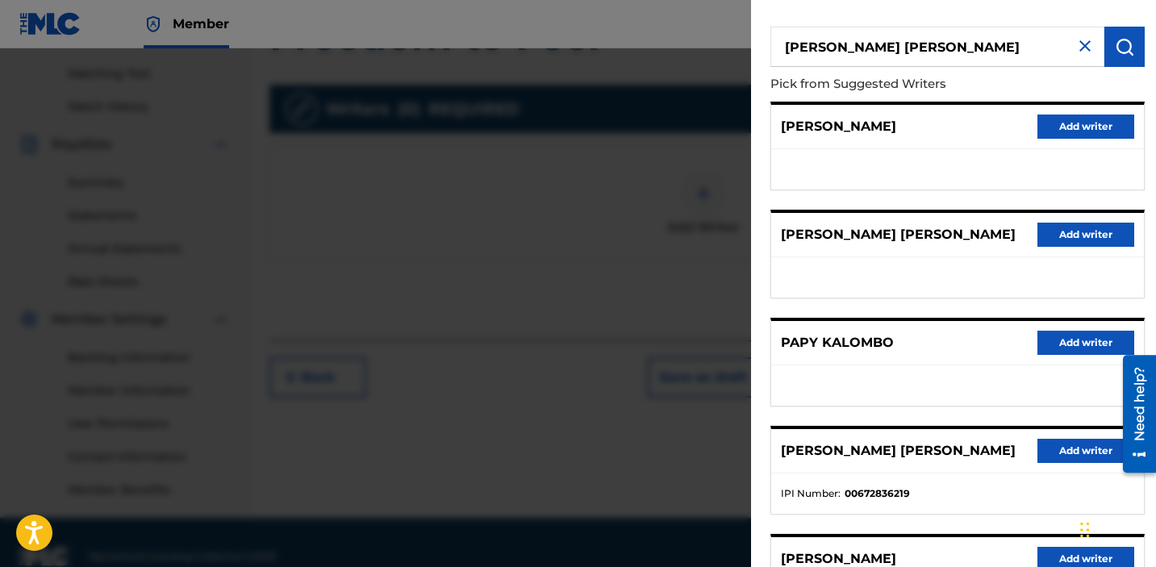
click at [1049, 450] on button "Add writer" at bounding box center [1086, 451] width 97 height 24
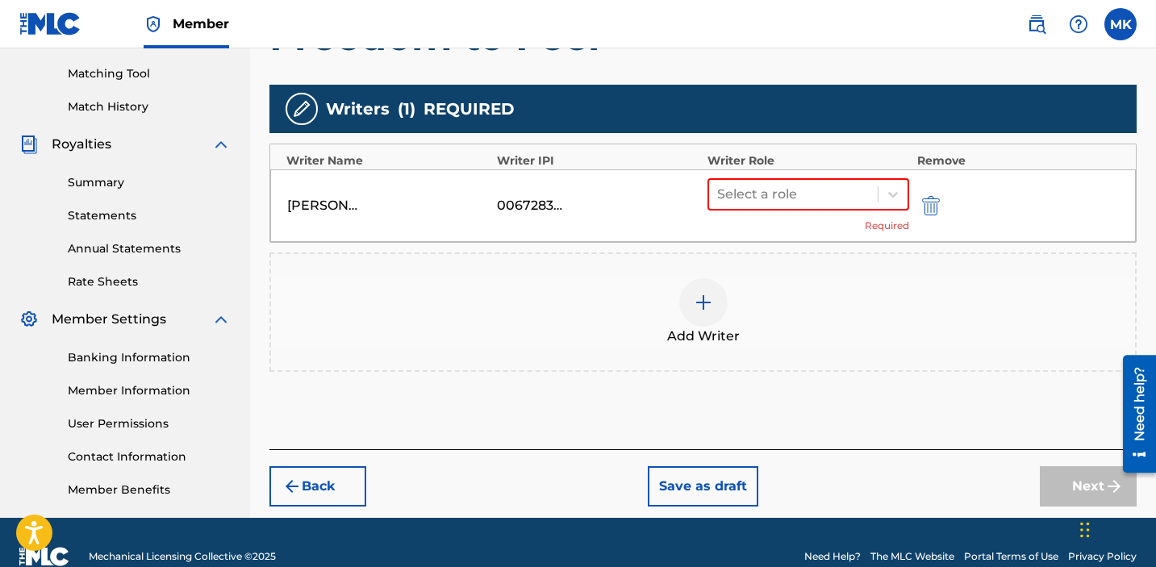
click at [764, 169] on div "[PERSON_NAME] [PERSON_NAME] 00672836219 Select a role Required" at bounding box center [703, 205] width 866 height 73
click at [749, 192] on div at bounding box center [793, 194] width 152 height 23
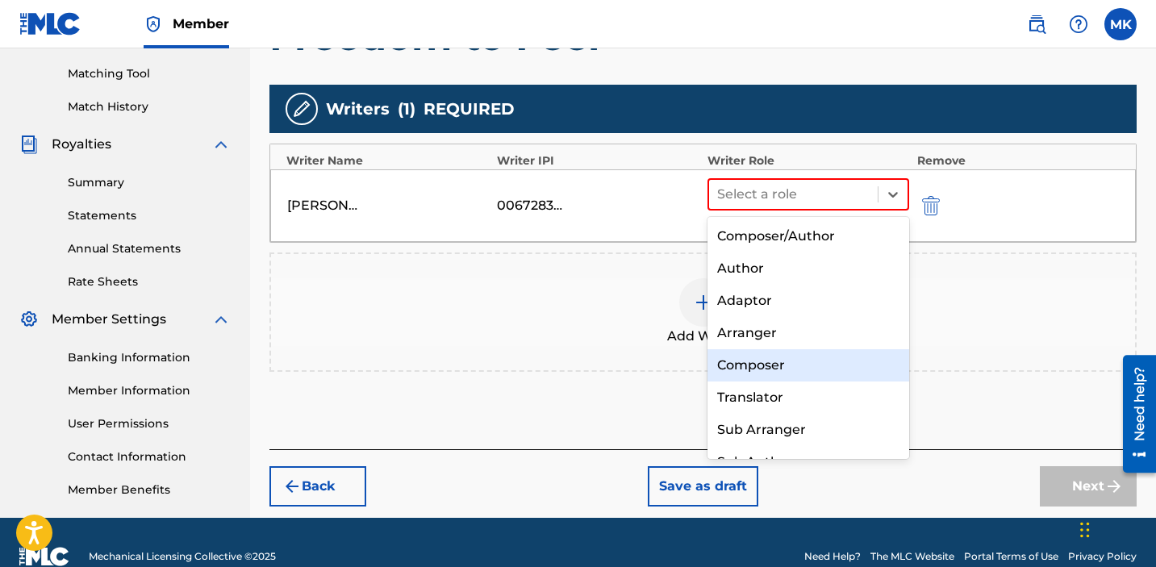
click at [743, 365] on div "Composer" at bounding box center [809, 365] width 202 height 32
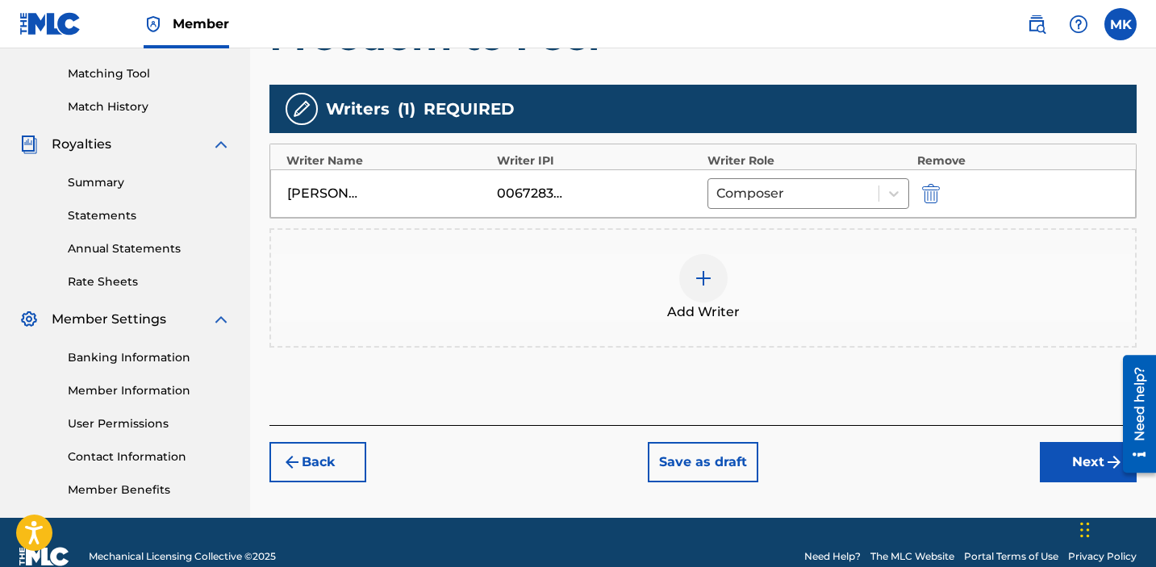
click at [690, 281] on div at bounding box center [703, 278] width 48 height 48
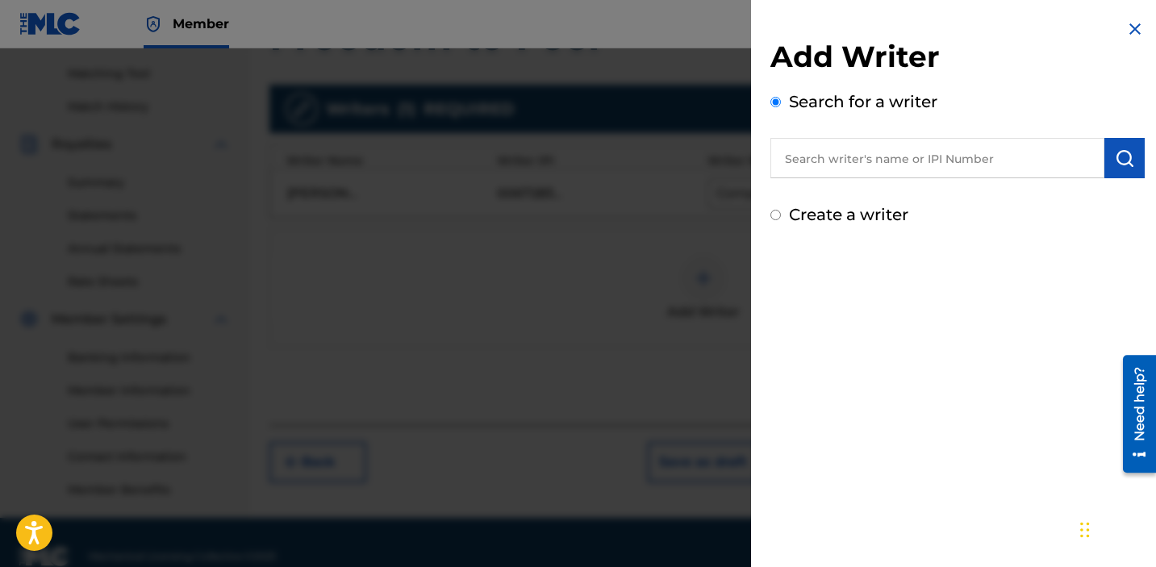
click at [881, 175] on input "text" at bounding box center [937, 158] width 334 height 40
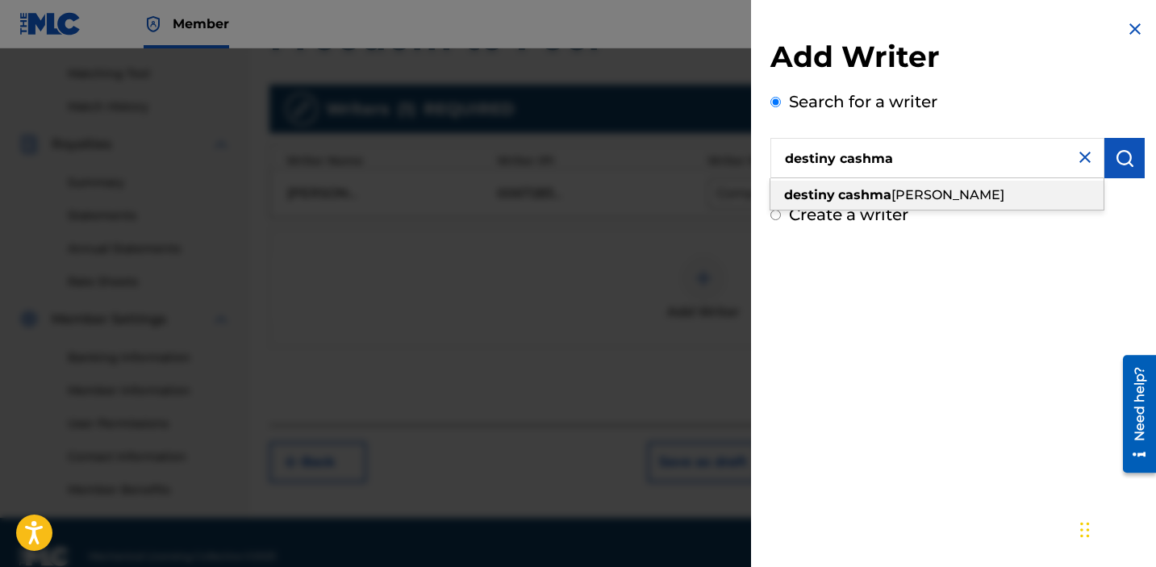
click at [850, 194] on strong "cashma" at bounding box center [864, 194] width 53 height 15
type input "destiny cashma [PERSON_NAME]"
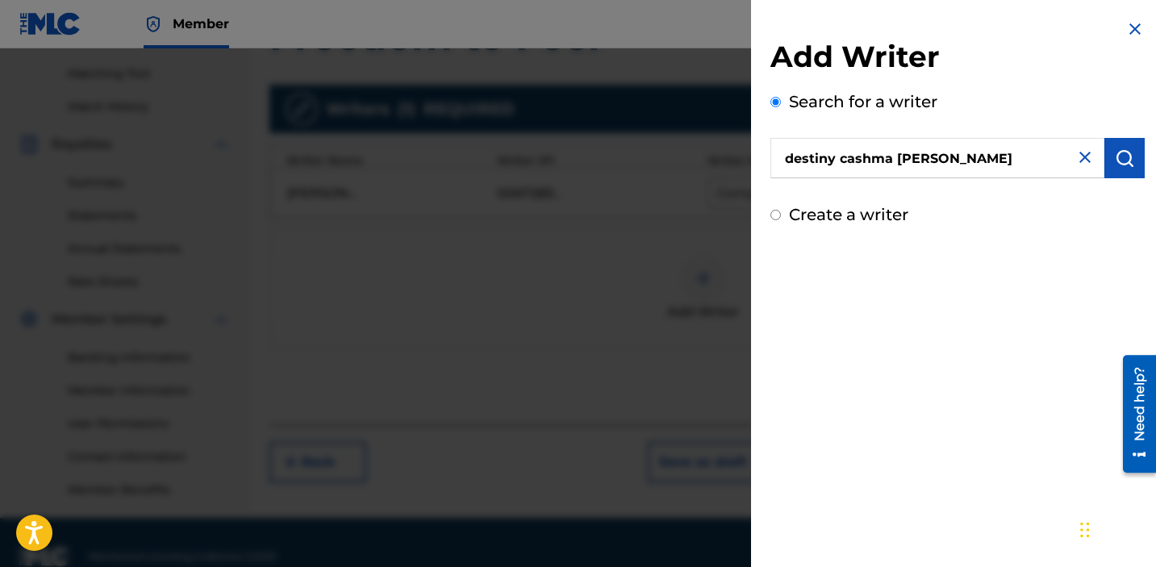
click at [1124, 155] on img "submit" at bounding box center [1124, 157] width 19 height 19
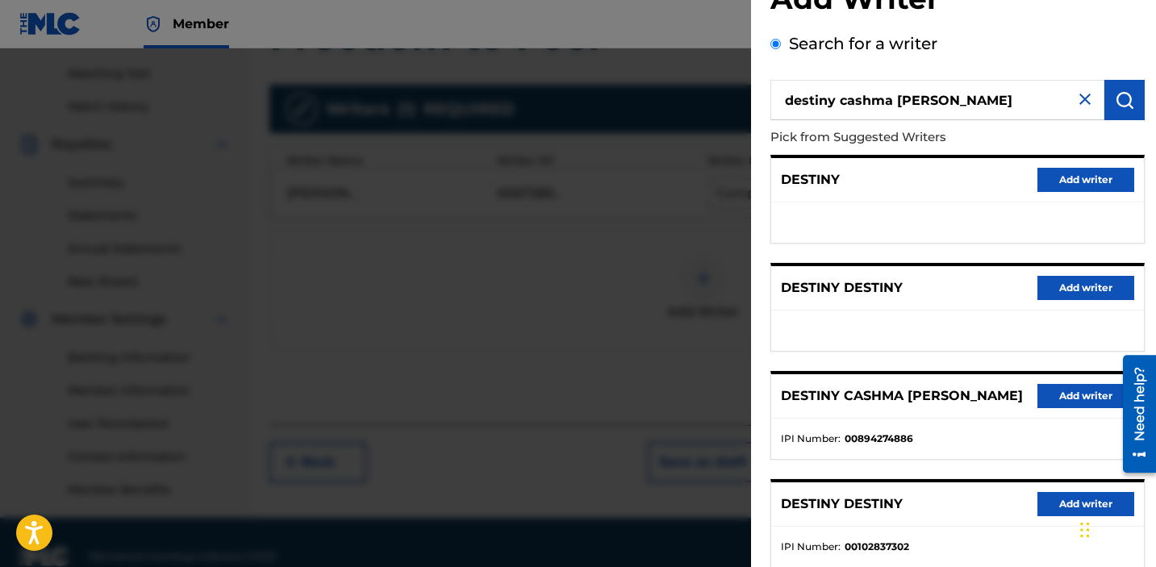
scroll to position [64, 0]
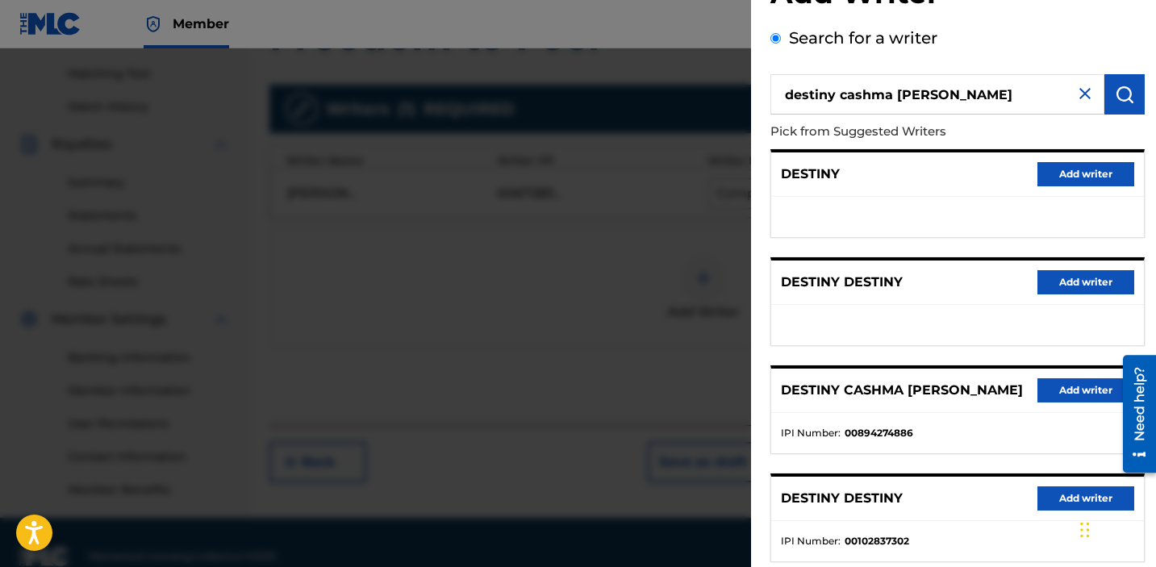
click at [1063, 387] on button "Add writer" at bounding box center [1086, 390] width 97 height 24
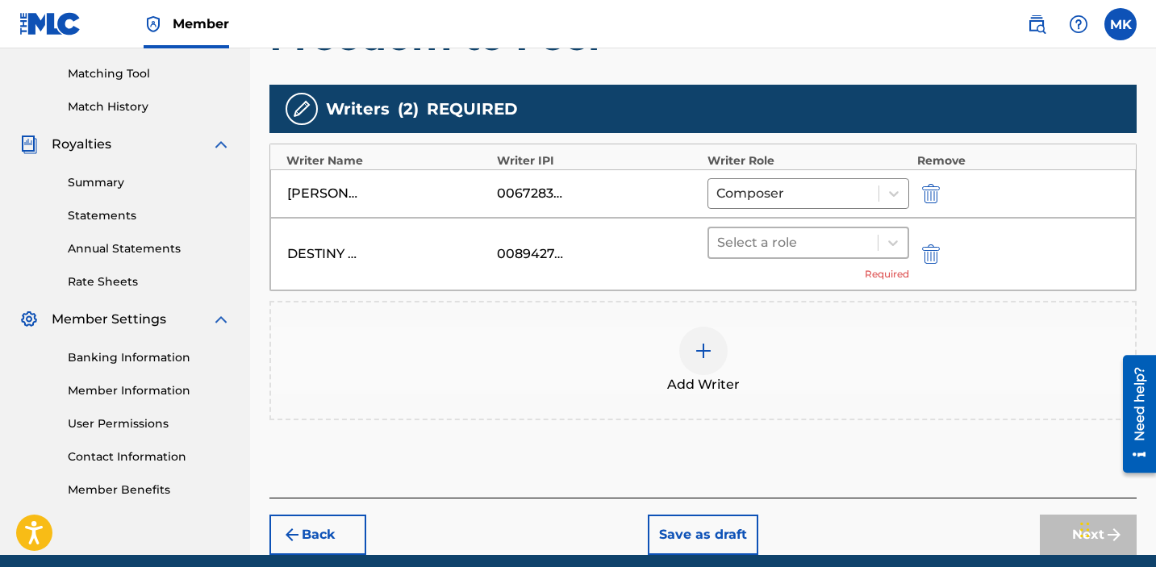
click at [751, 237] on div at bounding box center [793, 243] width 152 height 23
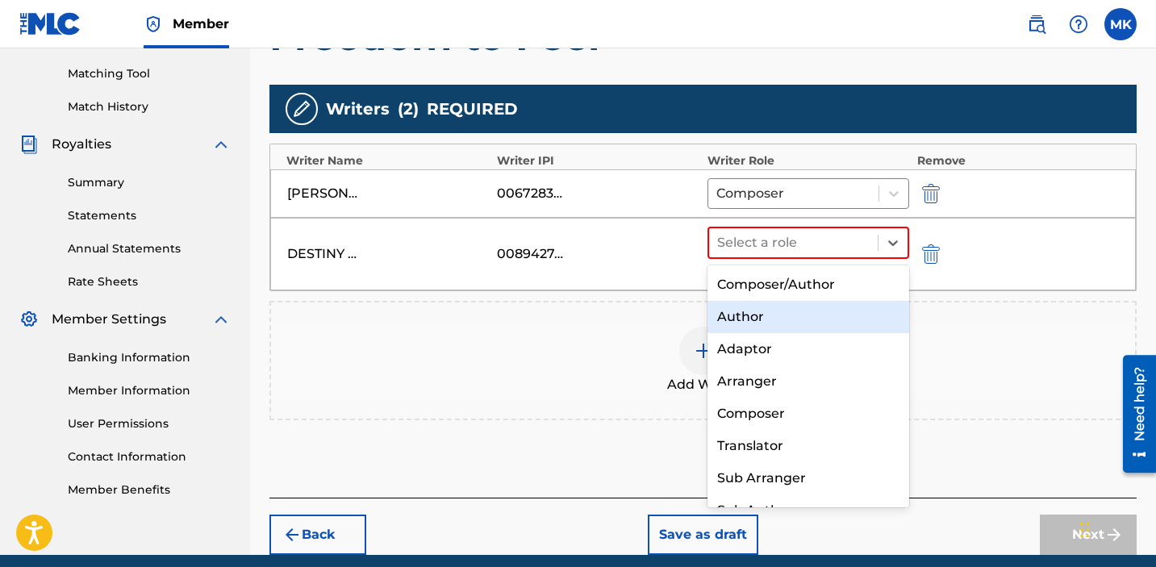
click at [763, 314] on div "Author" at bounding box center [809, 317] width 202 height 32
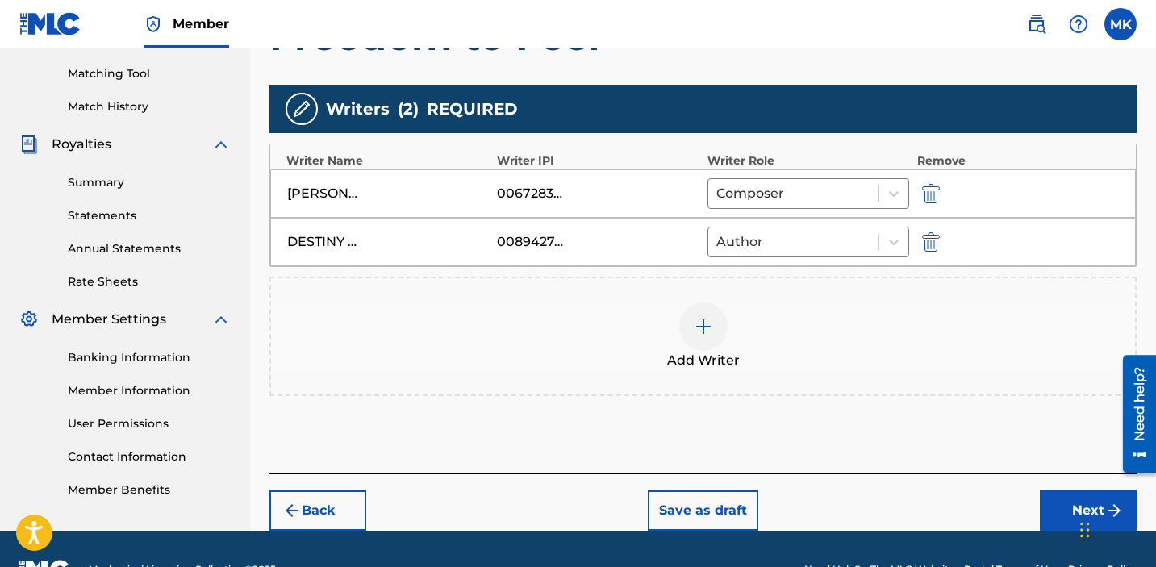
scroll to position [446, 0]
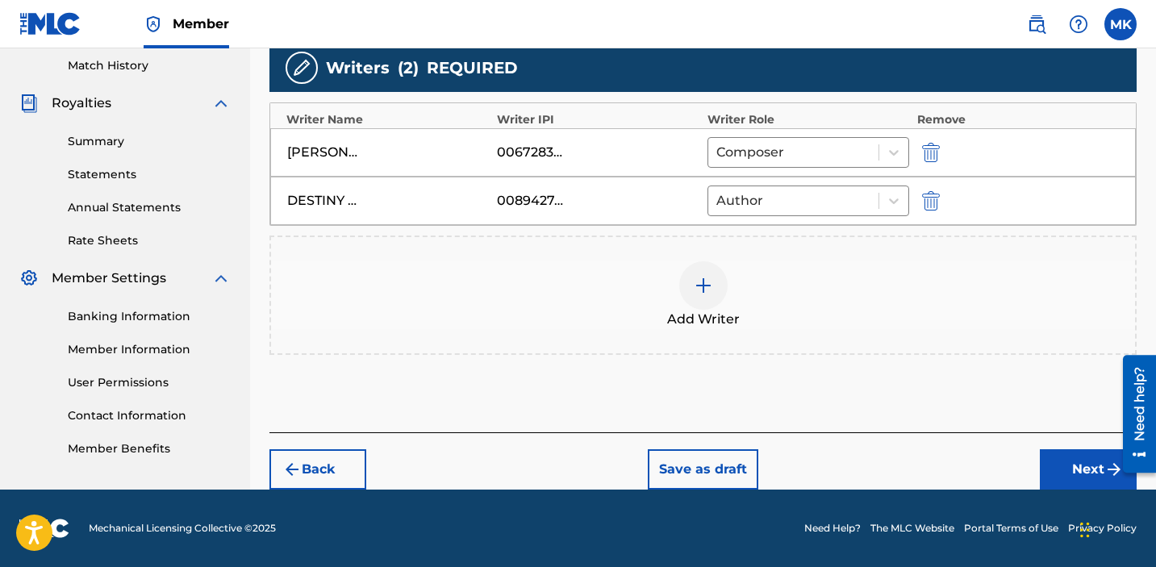
click at [1068, 470] on button "Next" at bounding box center [1088, 469] width 97 height 40
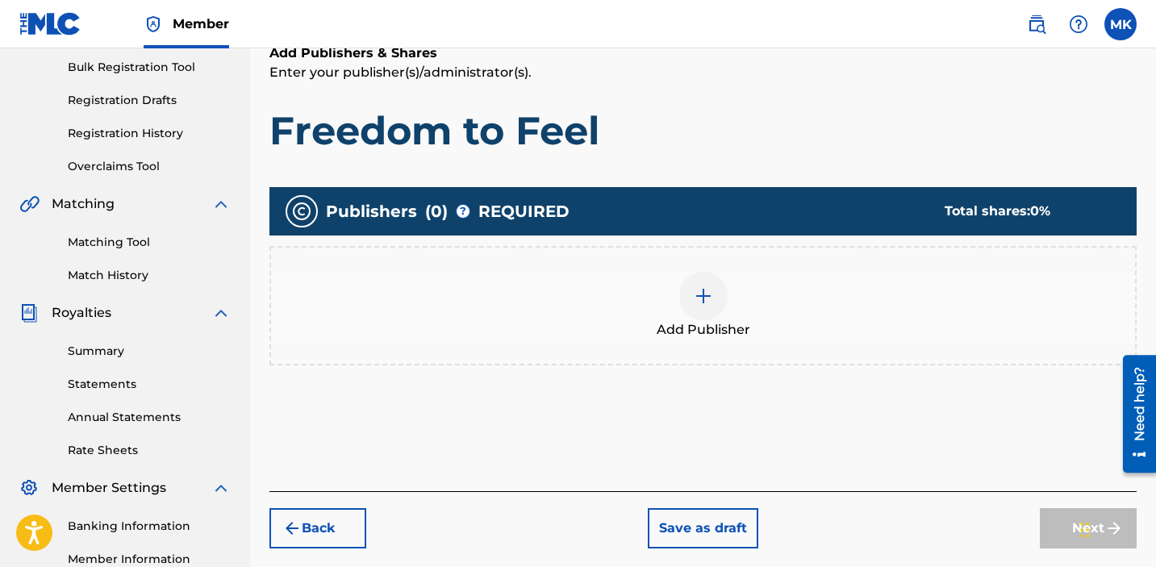
scroll to position [240, 0]
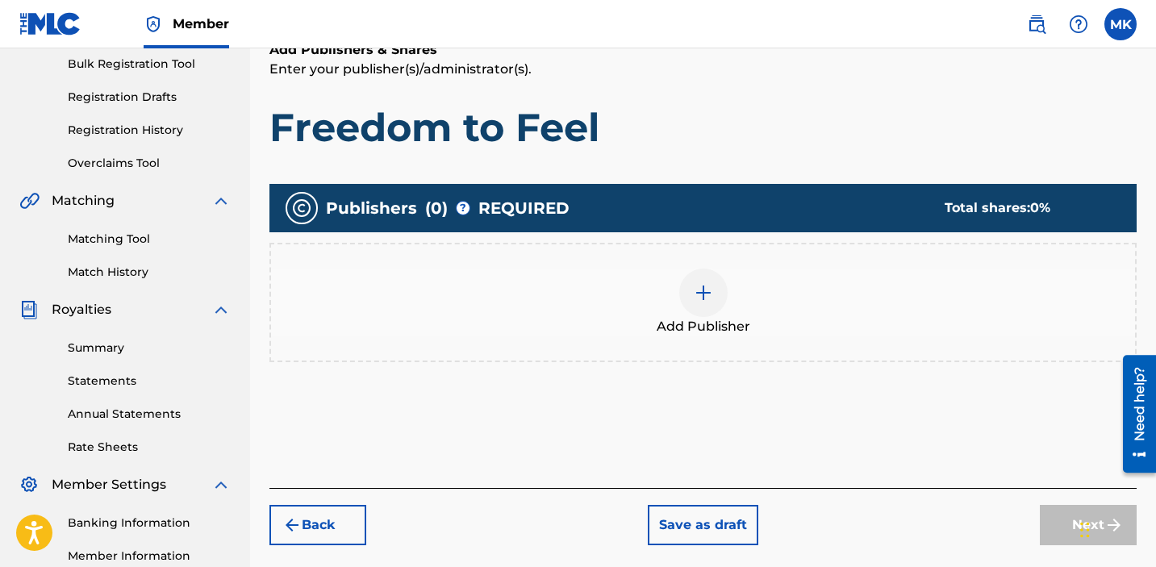
click at [711, 290] on img at bounding box center [703, 292] width 19 height 19
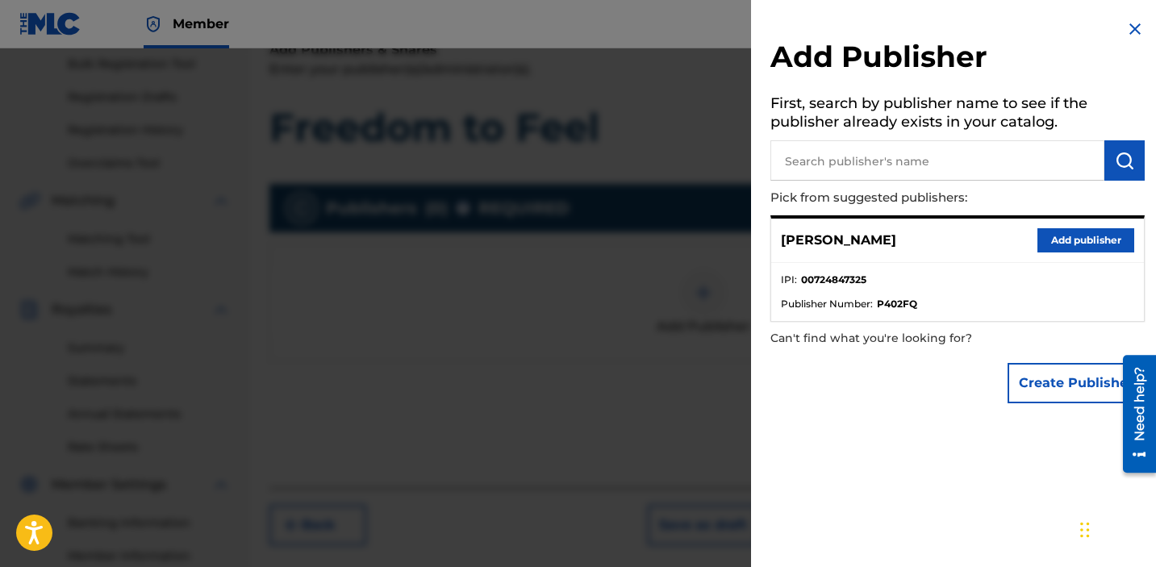
click at [1038, 242] on button "Add publisher" at bounding box center [1086, 240] width 97 height 24
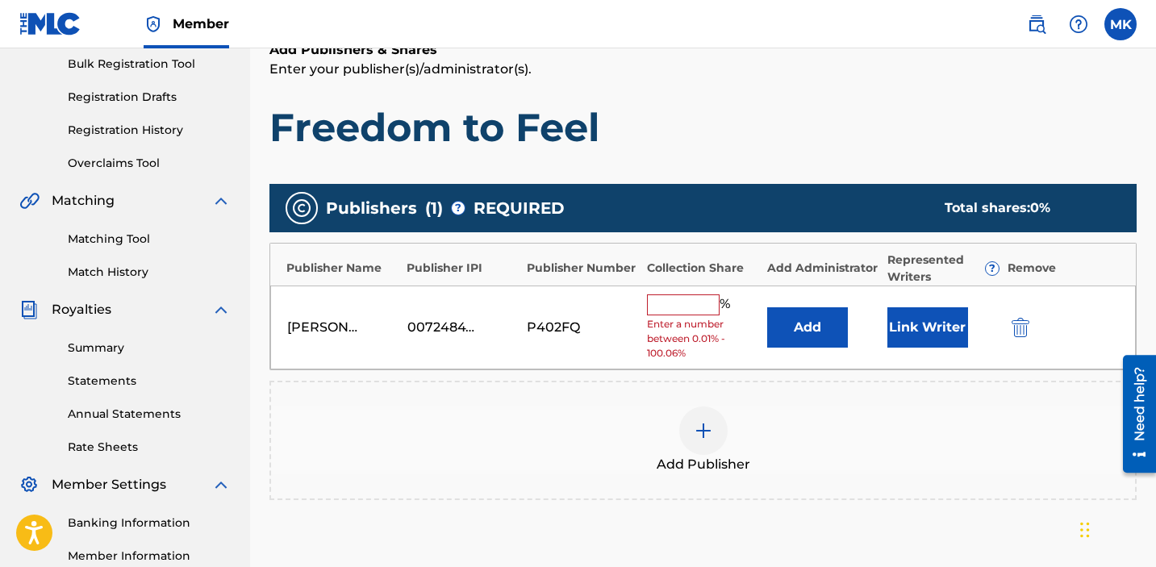
click at [693, 297] on input "text" at bounding box center [683, 304] width 73 height 21
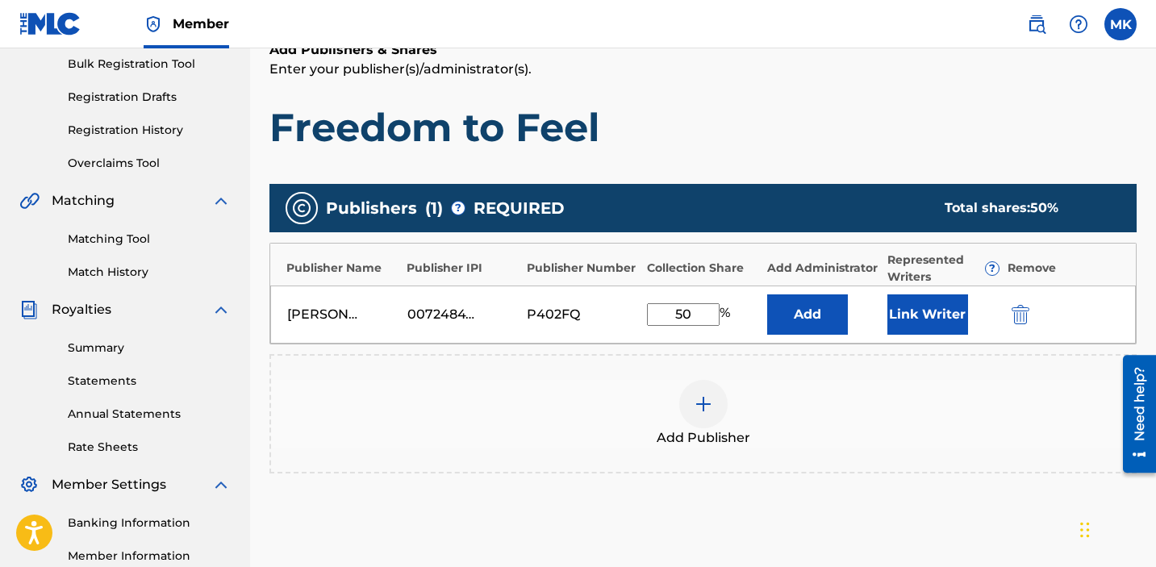
type input "50"
click at [906, 316] on button "Link Writer" at bounding box center [927, 314] width 81 height 40
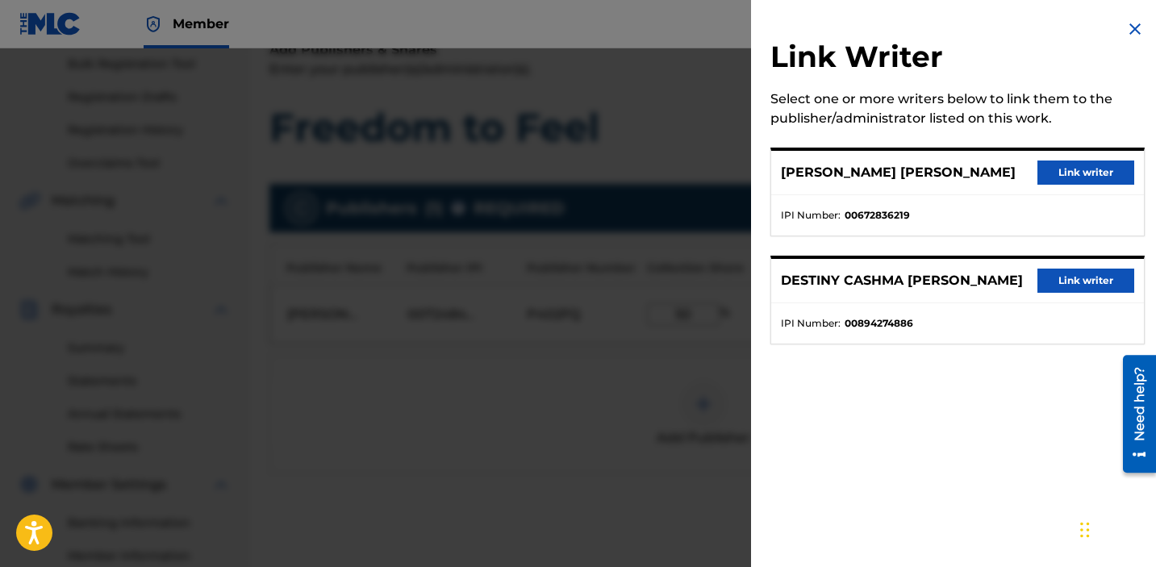
click at [1065, 172] on button "Link writer" at bounding box center [1086, 173] width 97 height 24
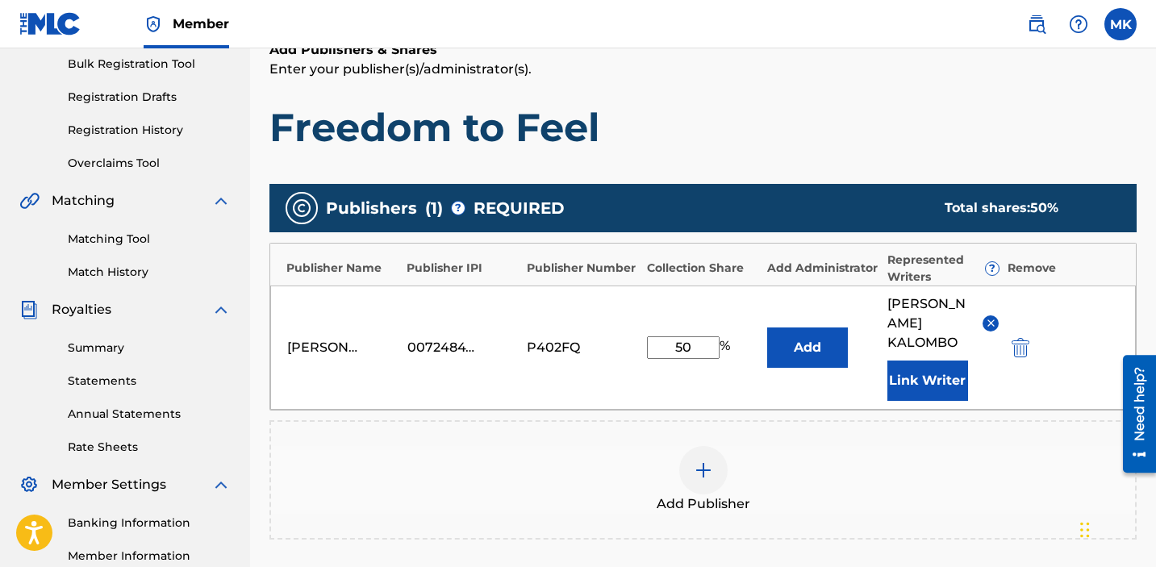
scroll to position [473, 0]
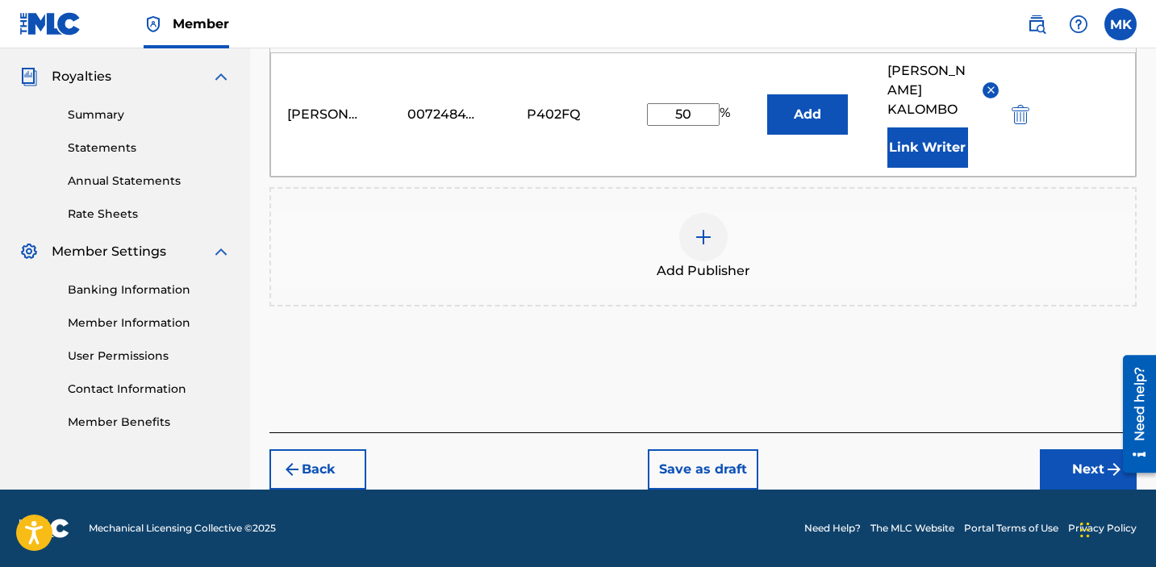
click at [1097, 482] on button "Next" at bounding box center [1088, 469] width 97 height 40
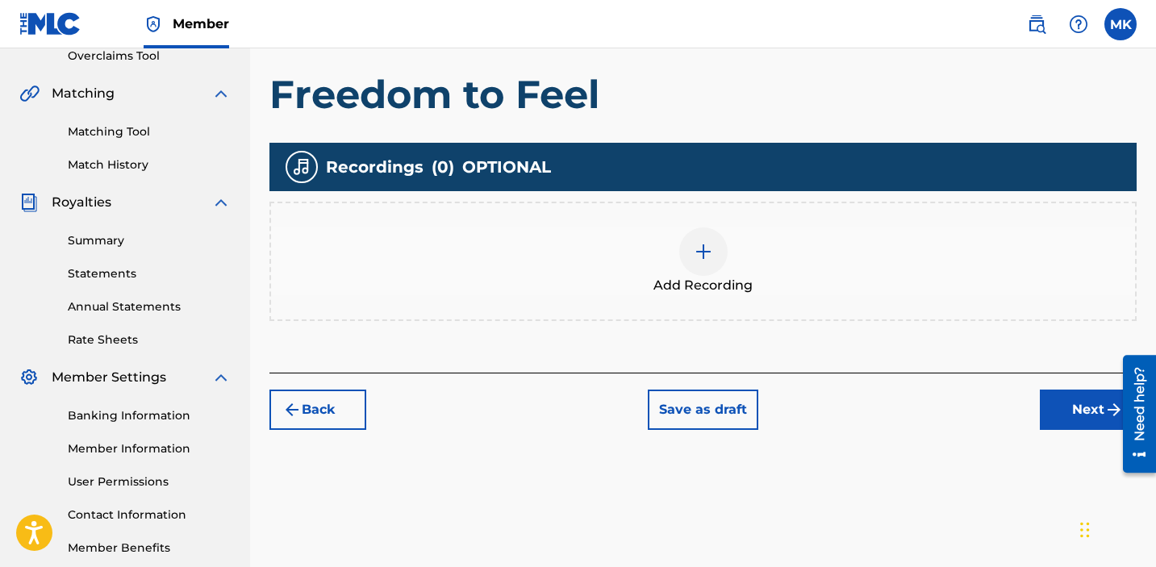
scroll to position [433, 0]
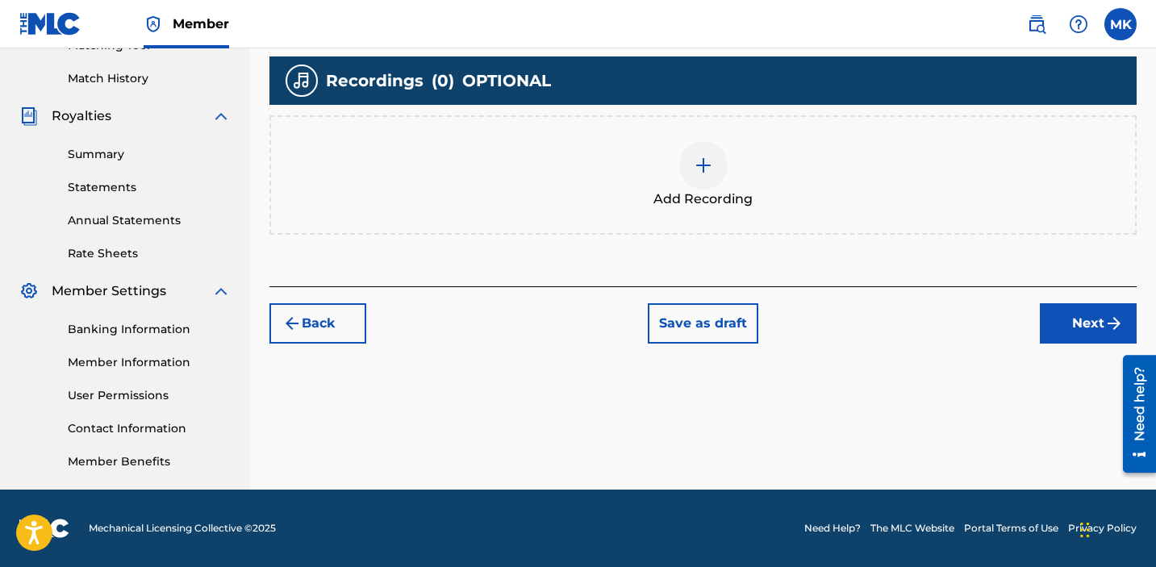
click at [705, 173] on img at bounding box center [703, 165] width 19 height 19
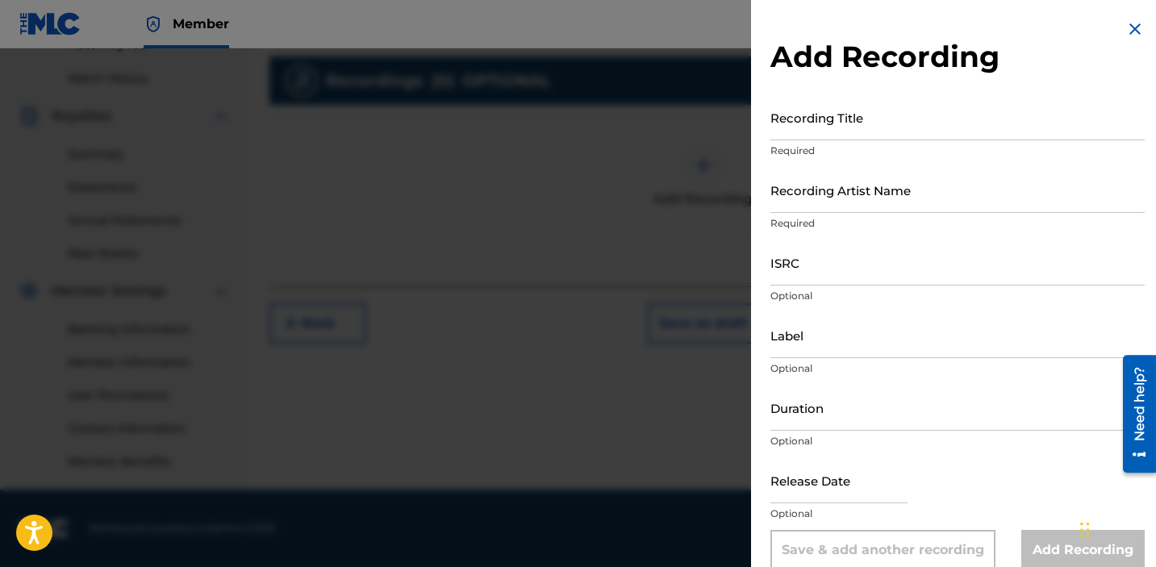
click at [828, 117] on input "Recording Title" at bounding box center [957, 117] width 374 height 46
type input "Freedom to Feel"
click at [837, 198] on input "Recording Artist Name" at bounding box center [957, 190] width 374 height 46
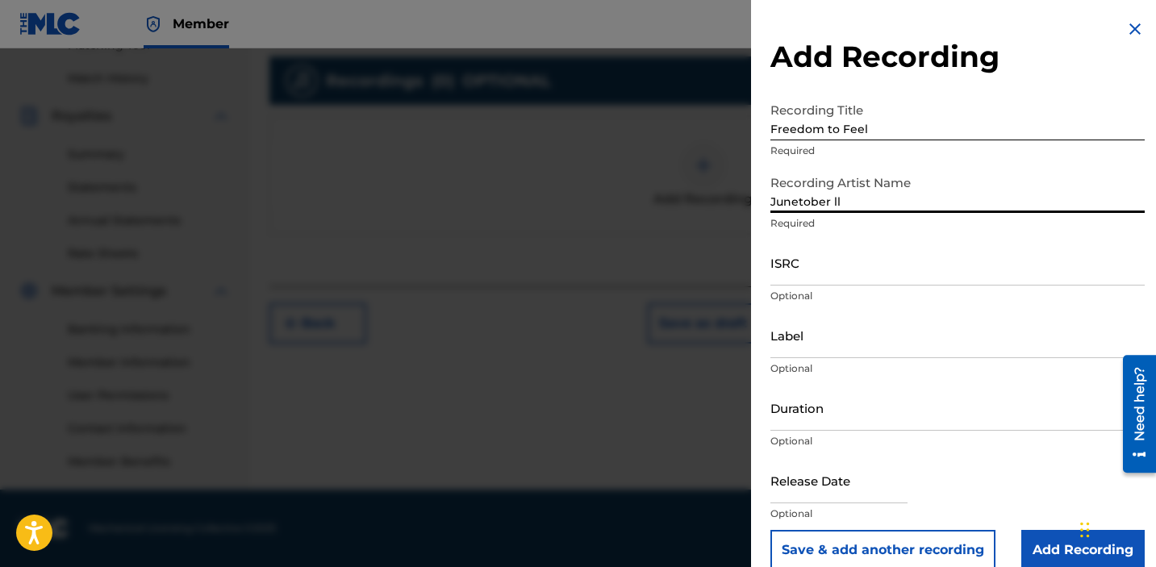
type input "Junetober ll"
click at [813, 269] on input "ISRC" at bounding box center [957, 263] width 374 height 46
paste input "QZZ762539694"
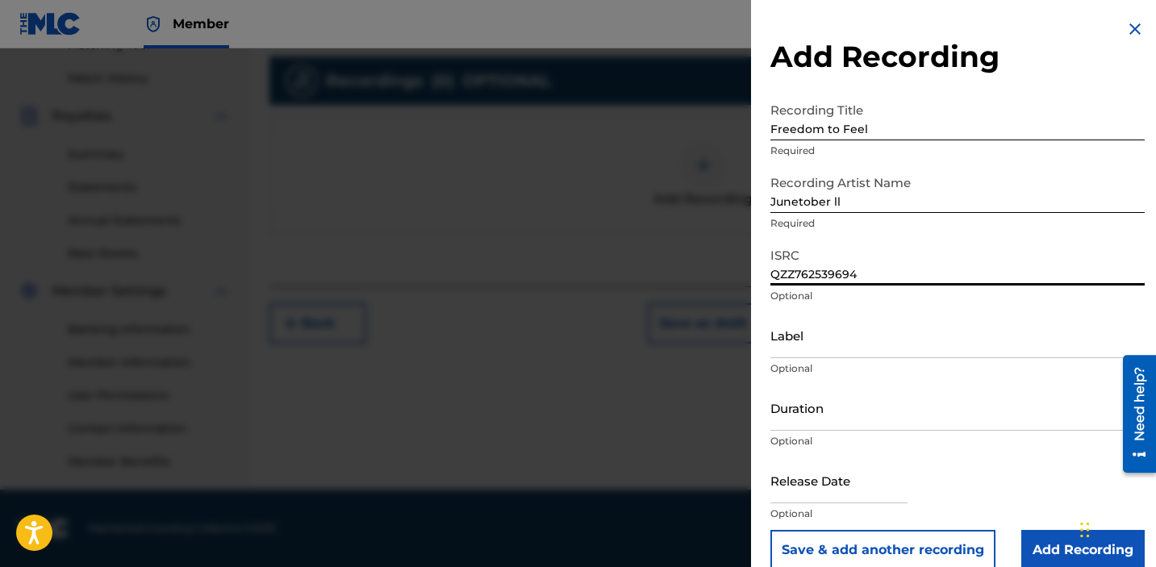
type input "QZZ762539694"
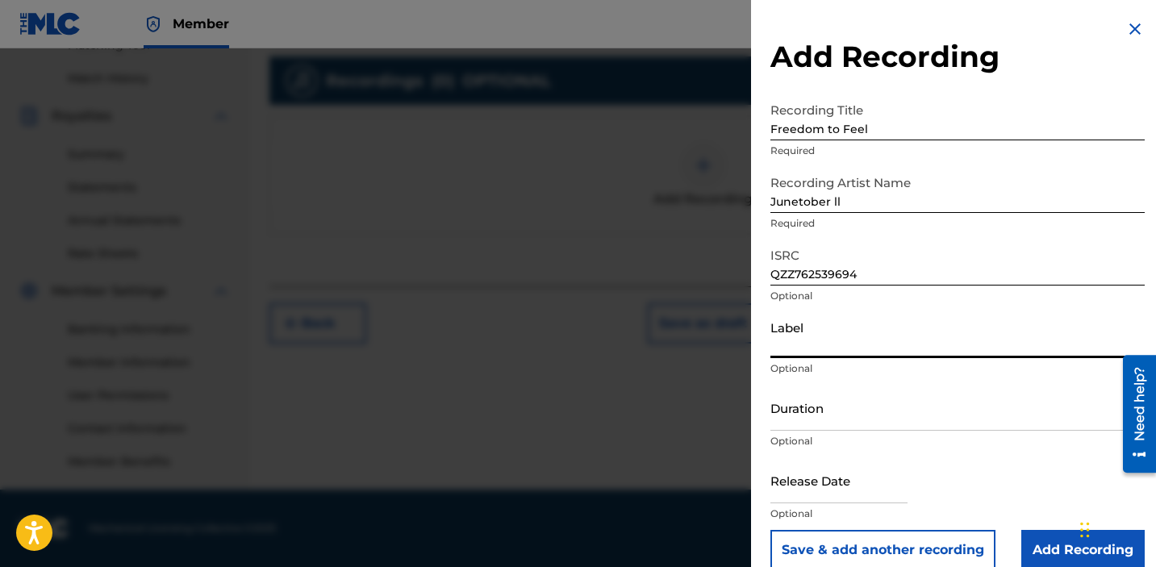
click at [818, 347] on input "Label" at bounding box center [957, 335] width 374 height 46
type input "Kalombo Records"
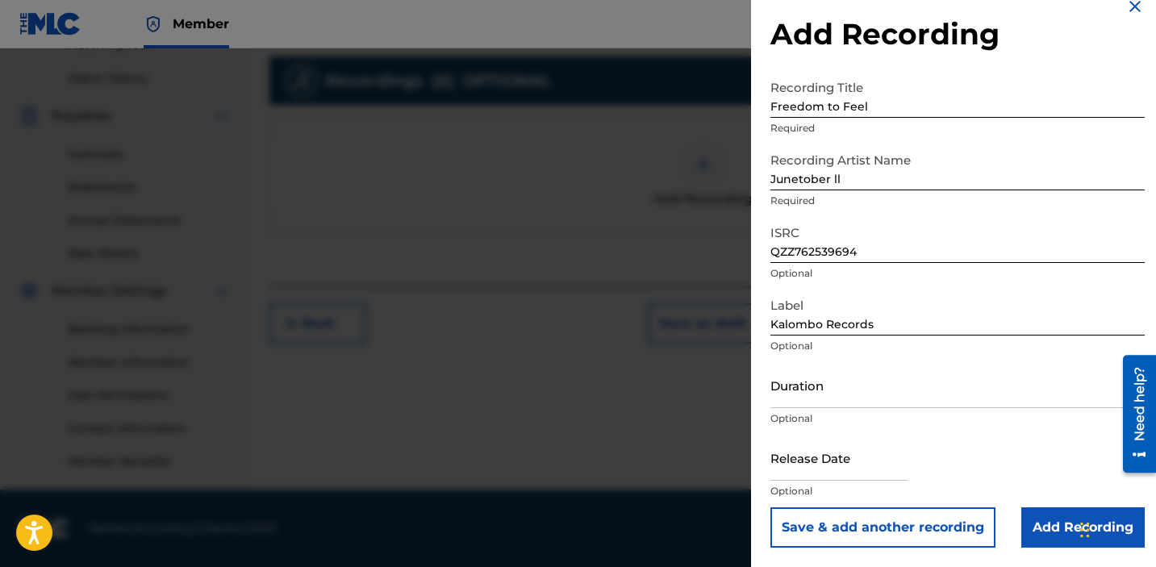
click at [1045, 528] on input "Add Recording" at bounding box center [1082, 527] width 123 height 40
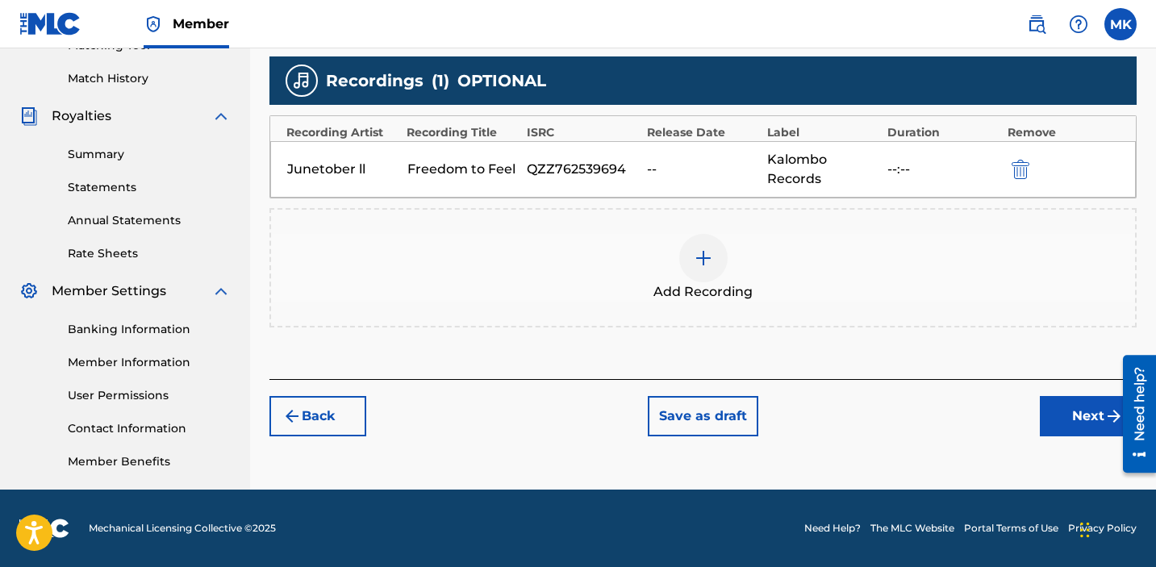
click at [1063, 414] on button "Next" at bounding box center [1088, 416] width 97 height 40
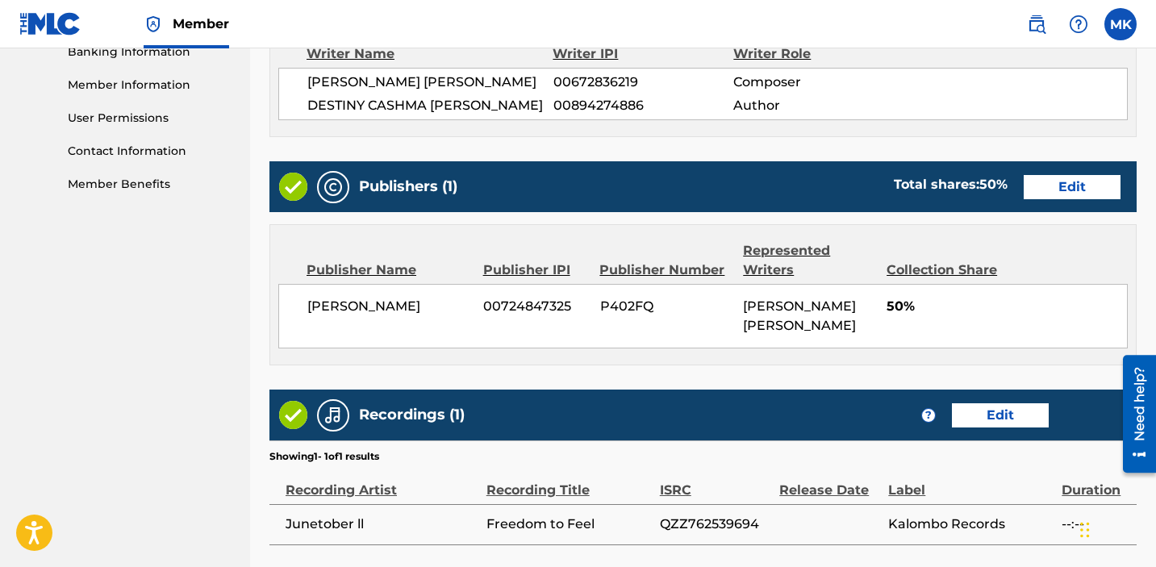
scroll to position [846, 0]
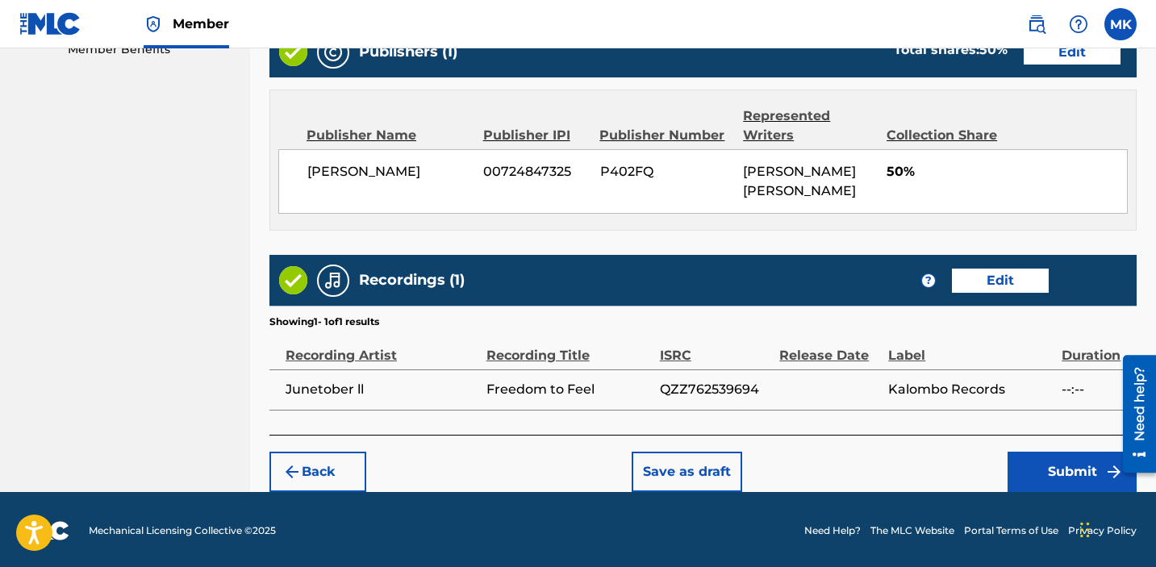
click at [1059, 470] on button "Submit" at bounding box center [1072, 472] width 129 height 40
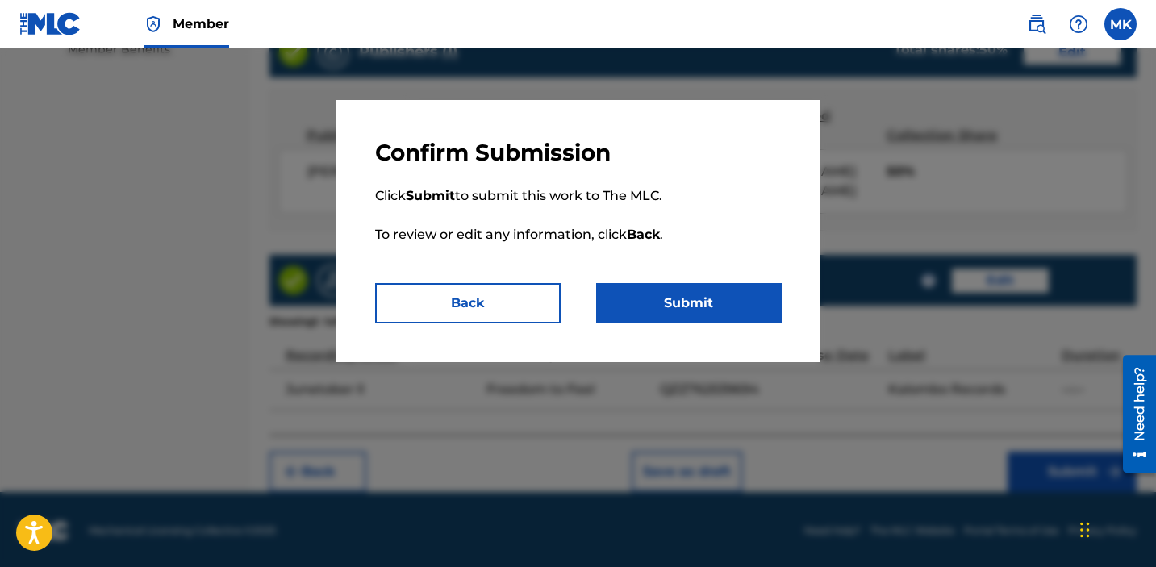
click at [705, 300] on button "Submit" at bounding box center [689, 303] width 186 height 40
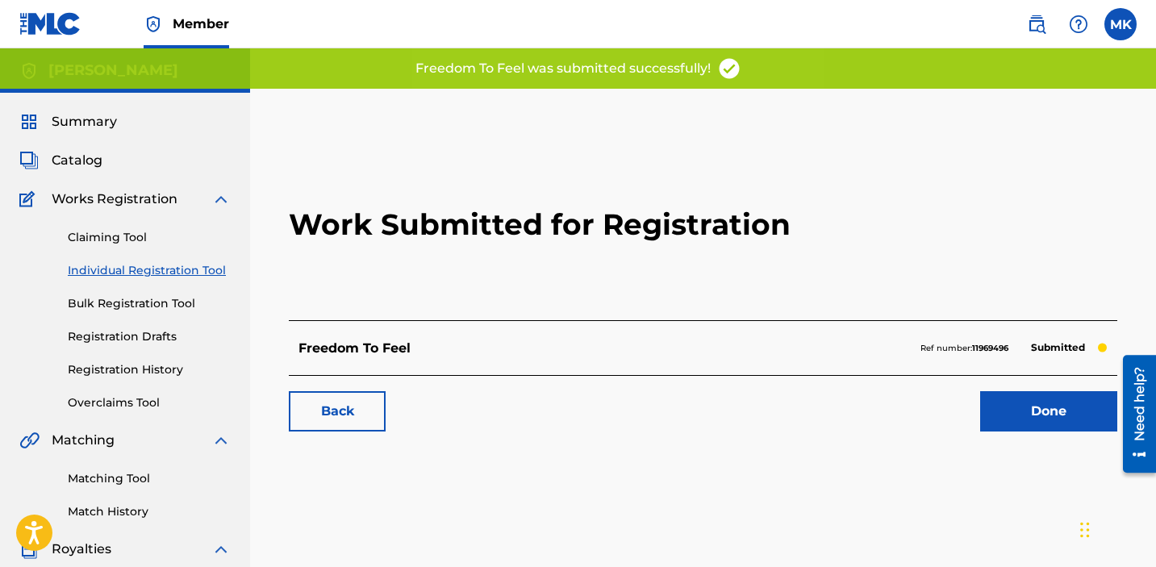
click at [1054, 415] on link "Done" at bounding box center [1048, 411] width 137 height 40
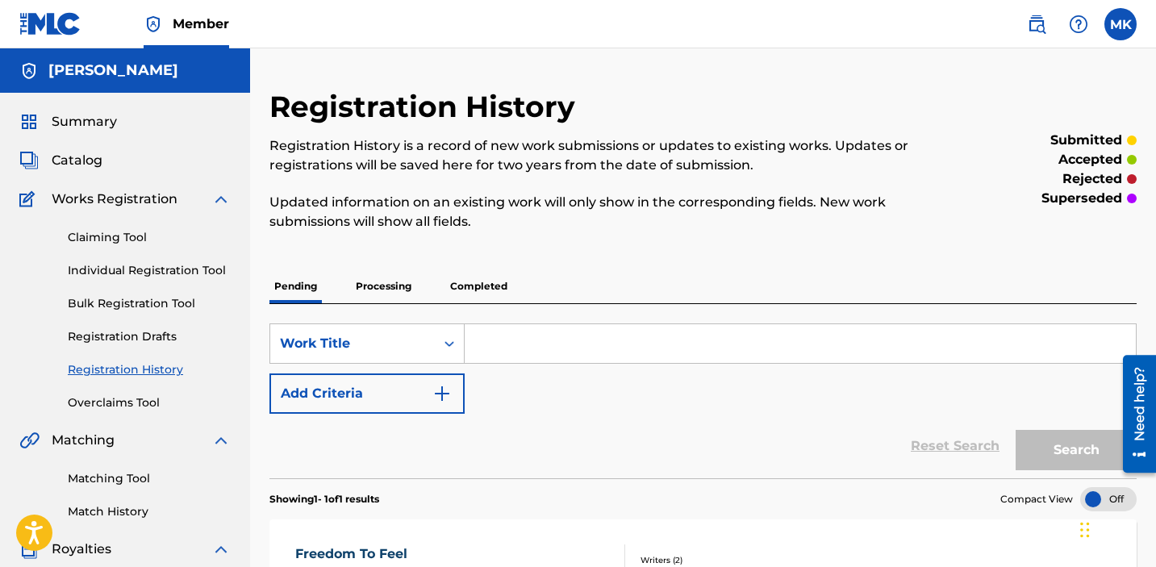
click at [674, 112] on div "Registration History Registration History is a record of new work submissions o…" at bounding box center [603, 169] width 668 height 161
